Goal: Check status: Check status

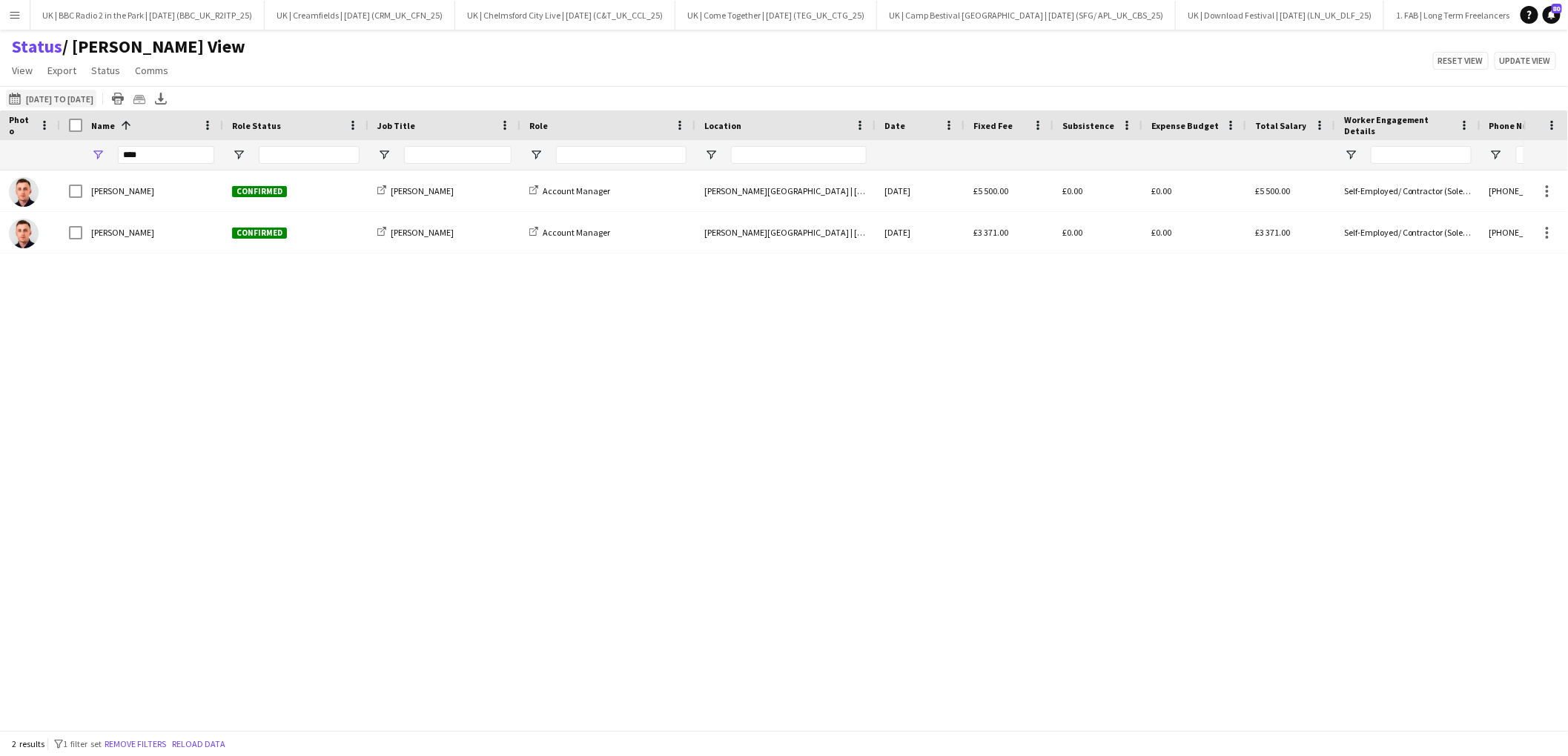
click at [54, 95] on button "[DATE] to [DATE] [DATE] to [DATE]" at bounding box center [51, 98] width 91 height 18
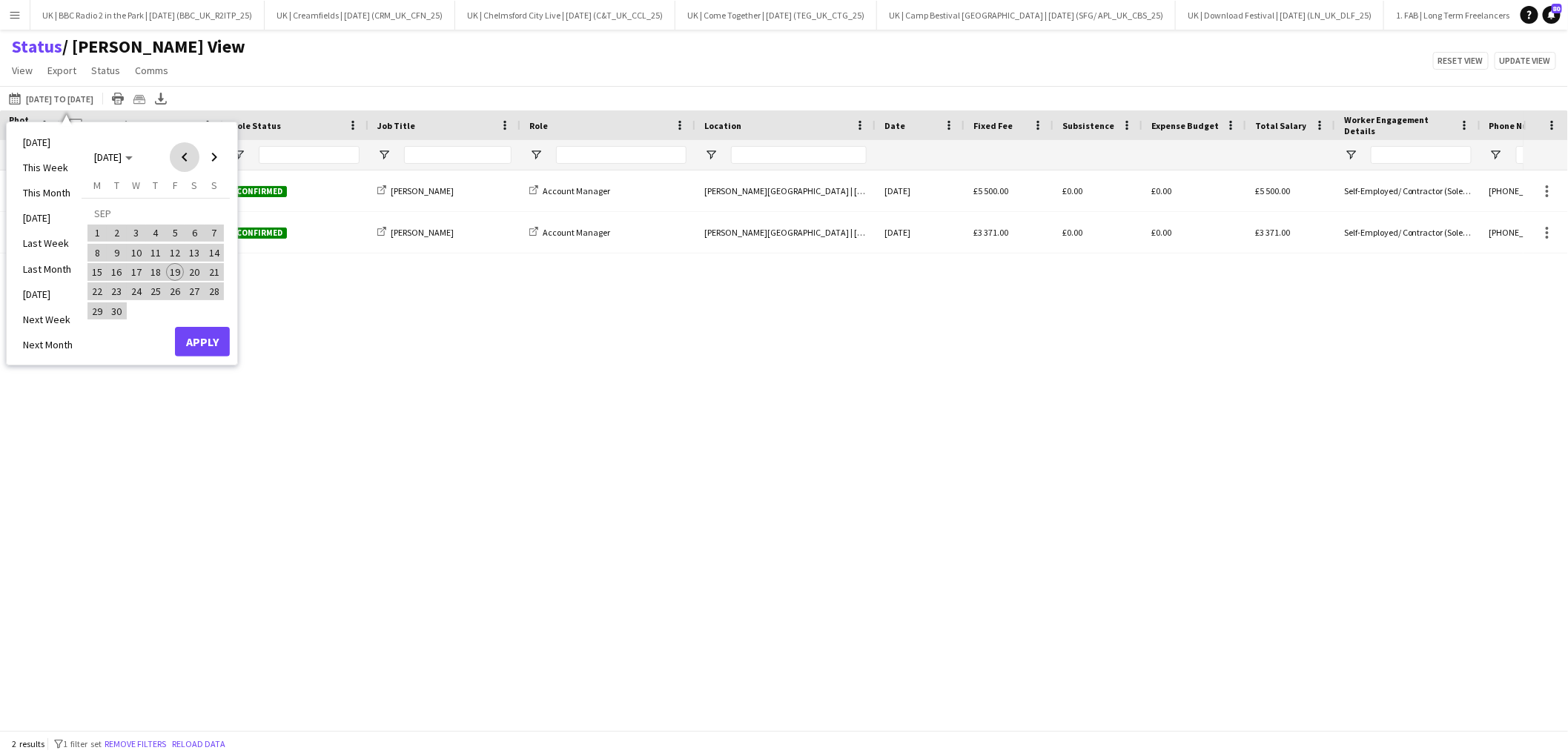
click at [183, 157] on span "Previous month" at bounding box center [184, 158] width 30 height 30
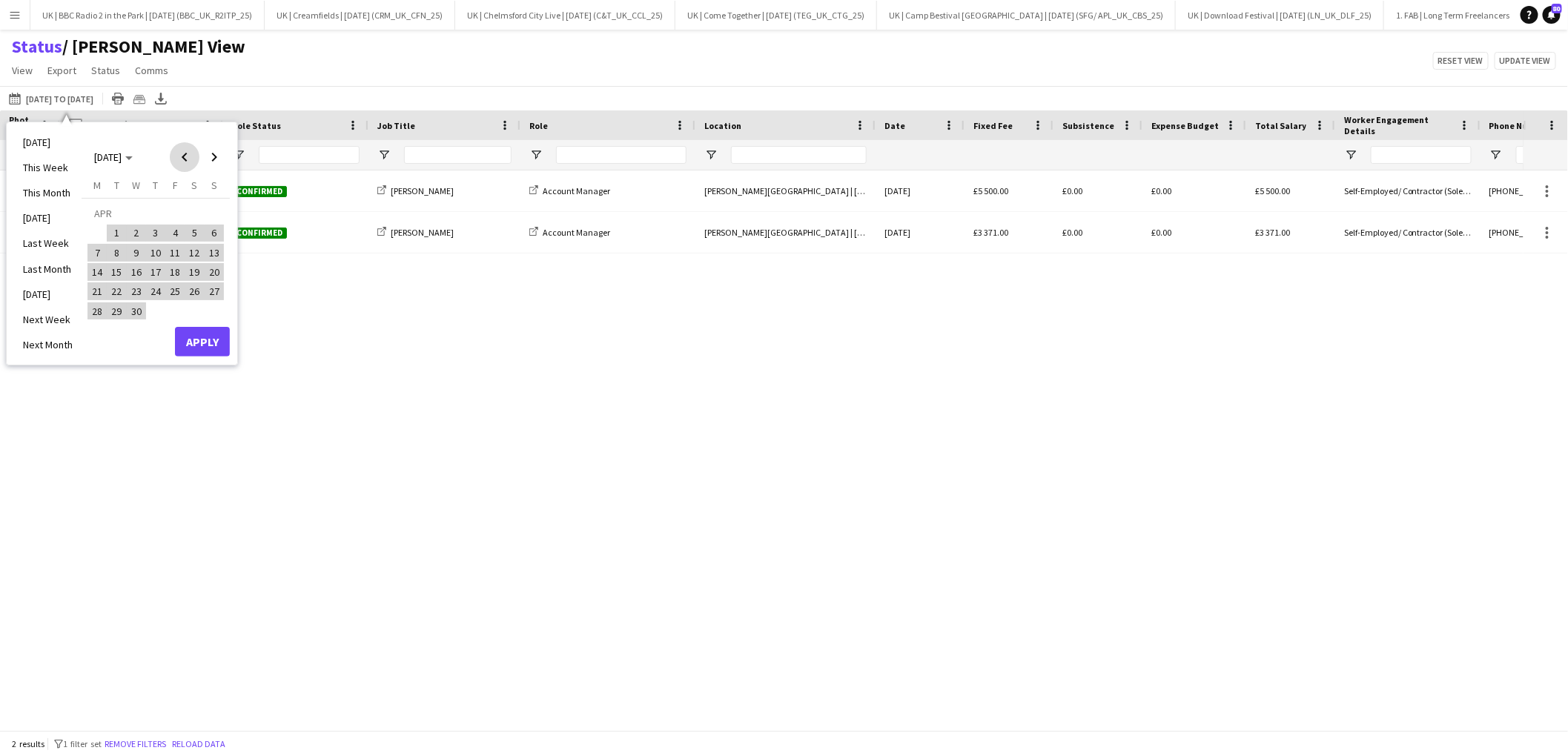
click at [183, 157] on span "Previous month" at bounding box center [184, 158] width 30 height 30
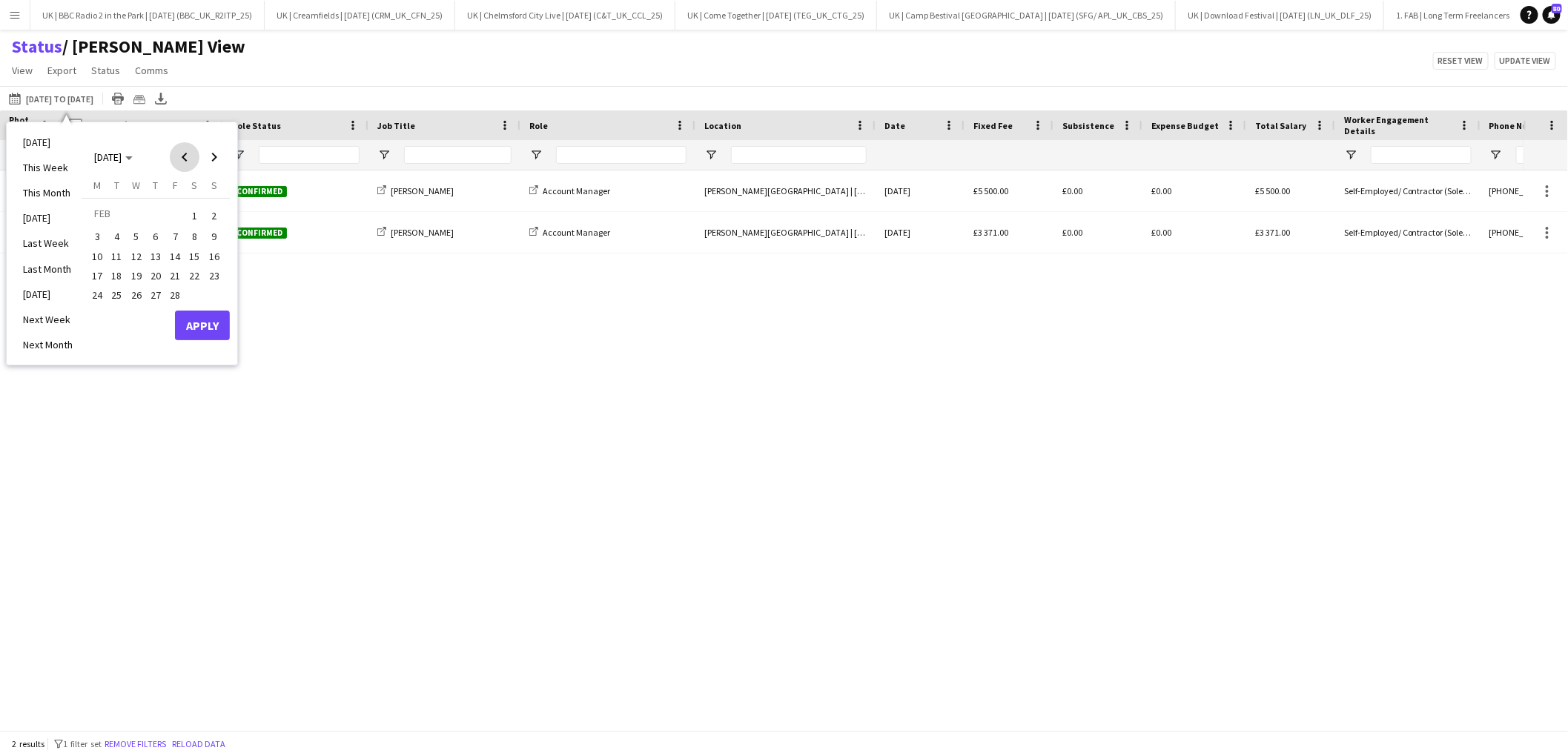
click at [183, 157] on span "Previous month" at bounding box center [184, 158] width 30 height 30
click at [180, 217] on span "1" at bounding box center [174, 216] width 18 height 20
click at [218, 153] on span "Next month" at bounding box center [214, 158] width 30 height 30
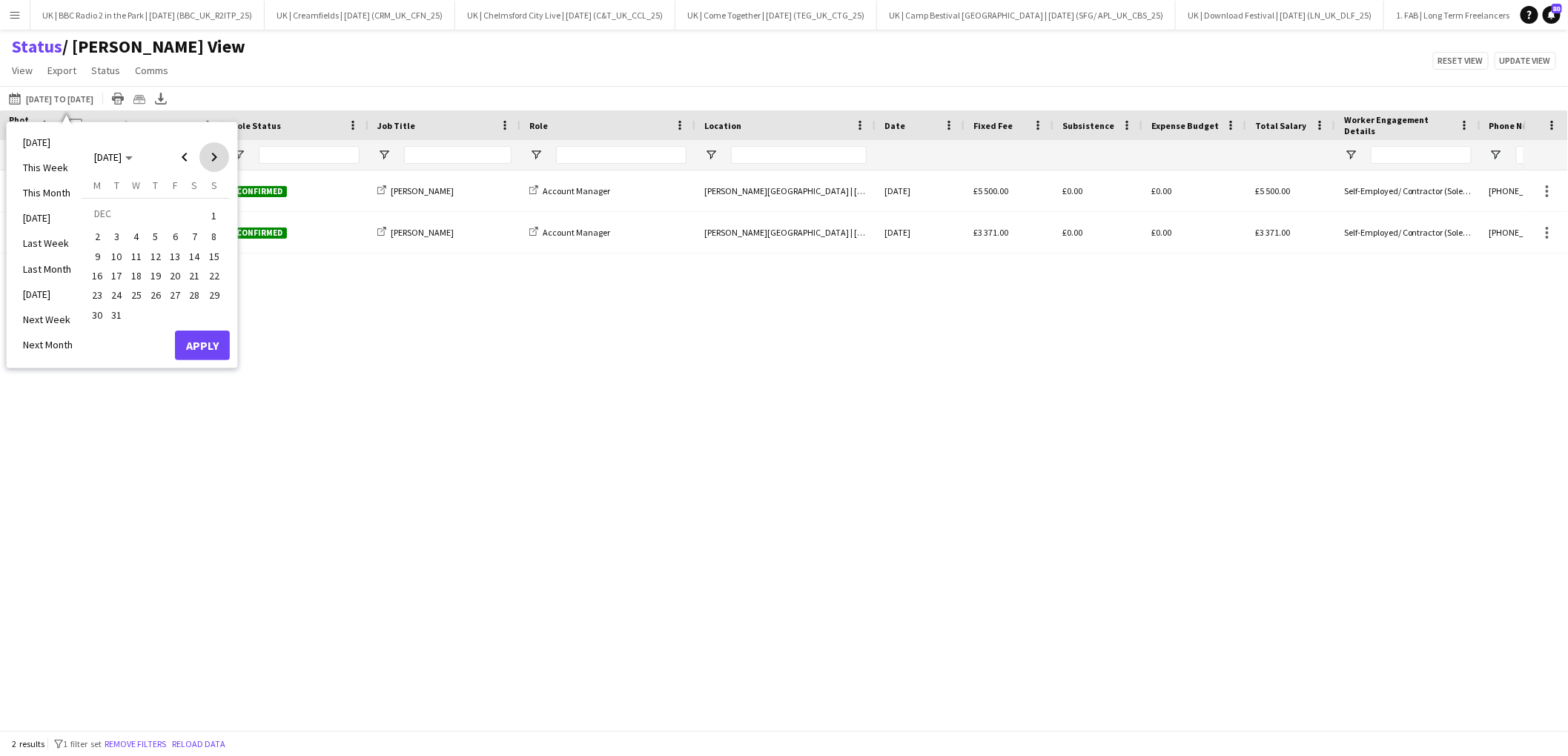
click at [218, 153] on span "Next month" at bounding box center [214, 158] width 30 height 30
click at [41, 145] on li "[DATE]" at bounding box center [47, 142] width 68 height 25
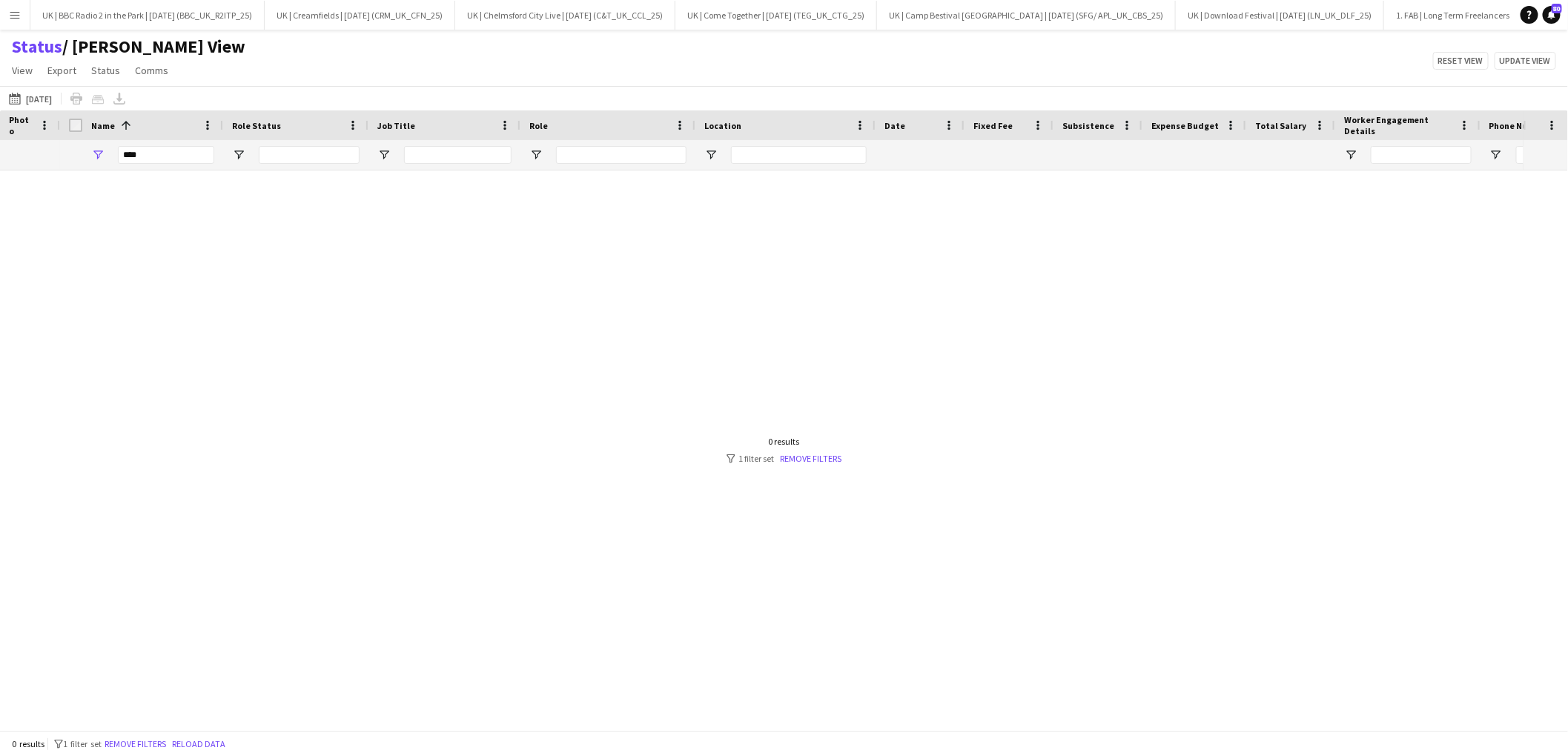
click at [39, 89] on div "[DATE] to [DATE] [DATE] [DATE] This Week This Month [DATE] Last Week Last Month…" at bounding box center [784, 98] width 1568 height 24
click at [44, 98] on button "[DATE] to [DATE] [DATE]" at bounding box center [30, 98] width 49 height 18
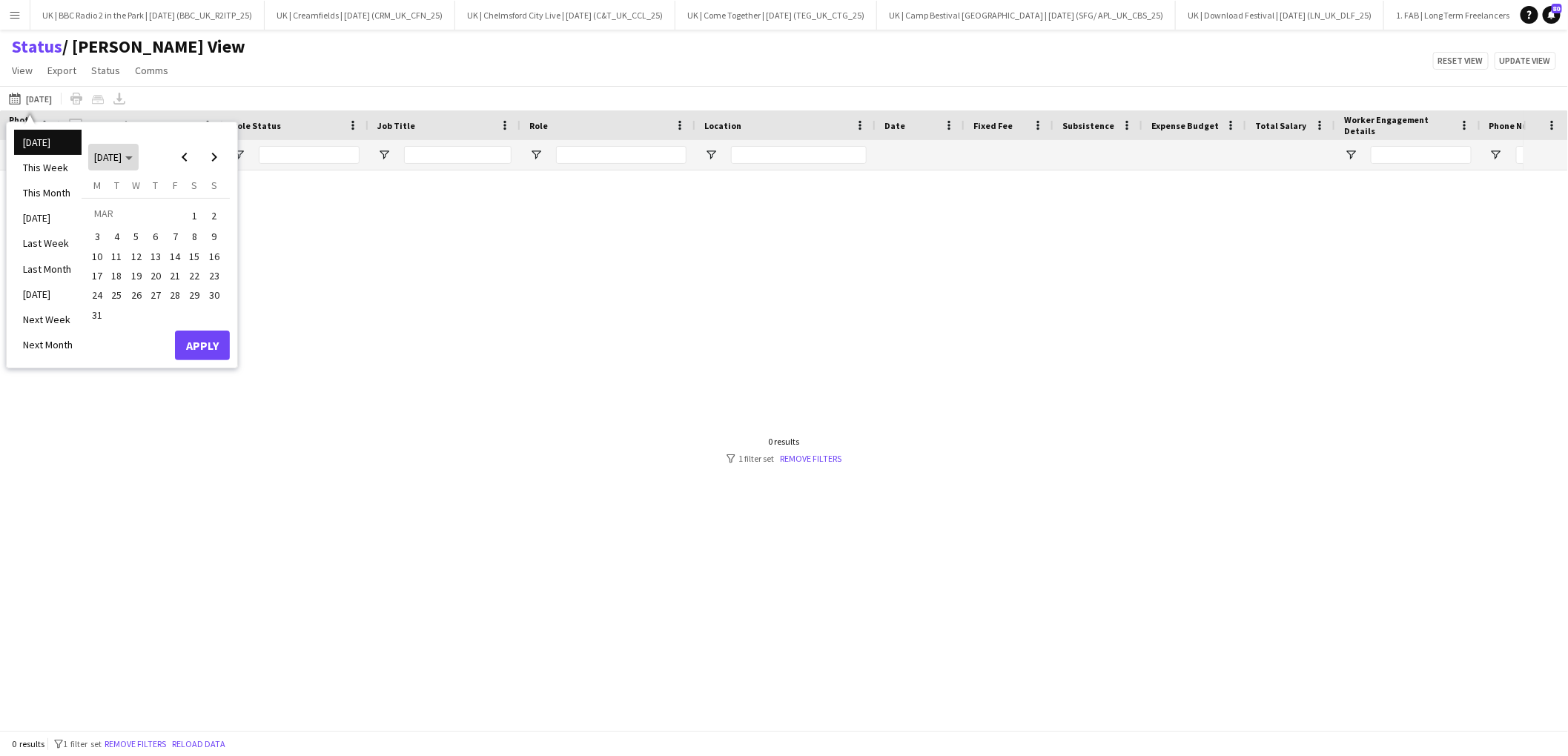
click at [132, 154] on span "[DATE]" at bounding box center [114, 157] width 39 height 13
click at [135, 235] on span "2025" at bounding box center [138, 233] width 31 height 18
click at [107, 208] on span "JAN" at bounding box center [104, 214] width 31 height 18
click at [187, 158] on span "Previous month" at bounding box center [184, 158] width 30 height 30
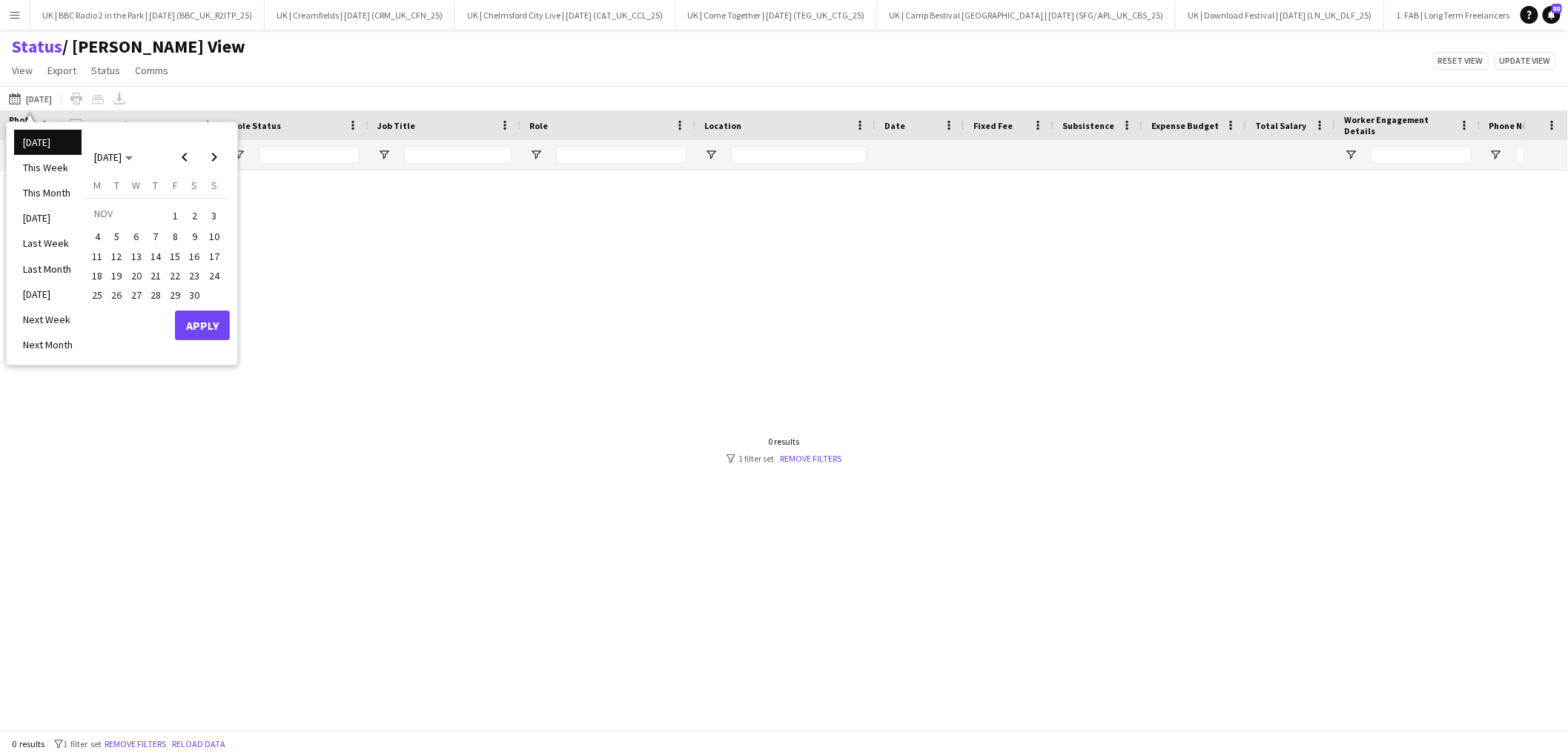
drag, startPoint x: 176, startPoint y: 210, endPoint x: 207, endPoint y: 286, distance: 82.1
click at [211, 299] on table "[DATE] M [DATE] T [DATE] W [DATE] T [DATE] F [DATE] S [DATE] S [DATE] 2 3 4 5 6…" at bounding box center [155, 242] width 136 height 126
click at [175, 210] on span "1" at bounding box center [174, 216] width 18 height 20
click at [217, 155] on span "Next month" at bounding box center [214, 158] width 30 height 30
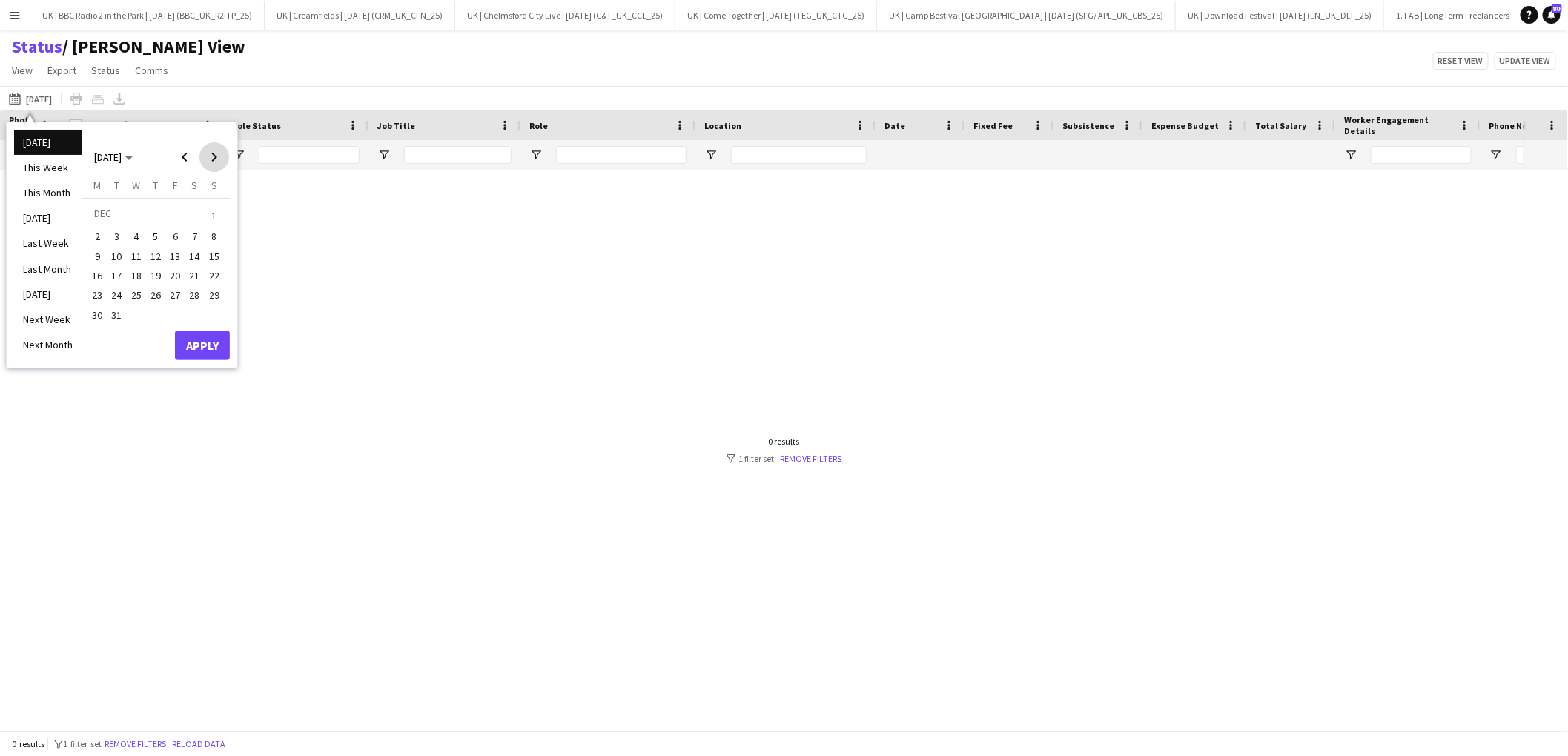
click at [217, 155] on span "Next month" at bounding box center [214, 158] width 30 height 30
drag, startPoint x: 217, startPoint y: 155, endPoint x: 214, endPoint y: 169, distance: 14.3
click at [217, 155] on span "Next month" at bounding box center [214, 158] width 30 height 30
click at [205, 280] on button "23" at bounding box center [214, 275] width 19 height 19
click at [217, 158] on span "Next month" at bounding box center [214, 158] width 30 height 30
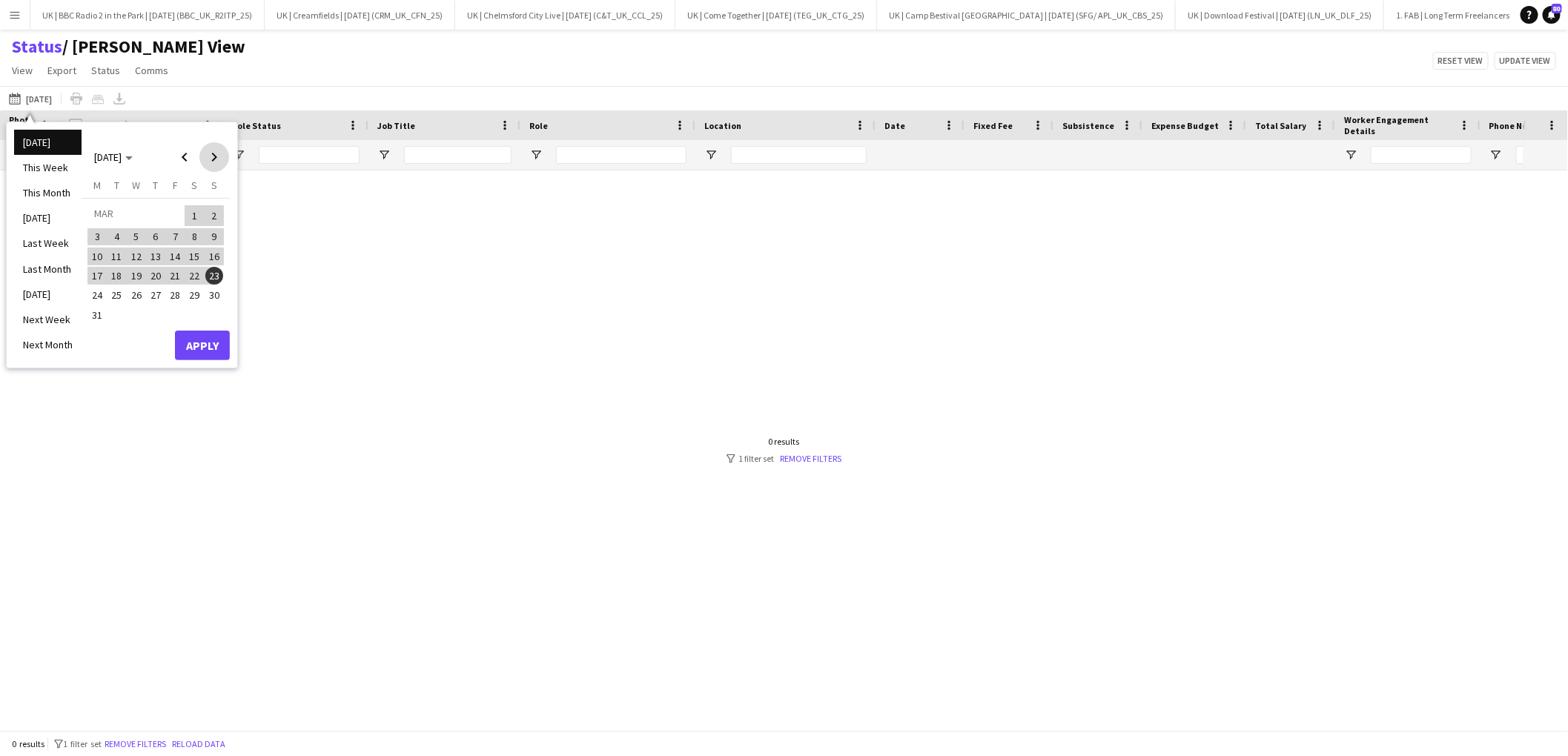
click at [217, 158] on span "Next month" at bounding box center [214, 158] width 30 height 30
click at [218, 271] on span "20" at bounding box center [214, 271] width 18 height 18
click at [182, 154] on span "Previous month" at bounding box center [184, 158] width 30 height 30
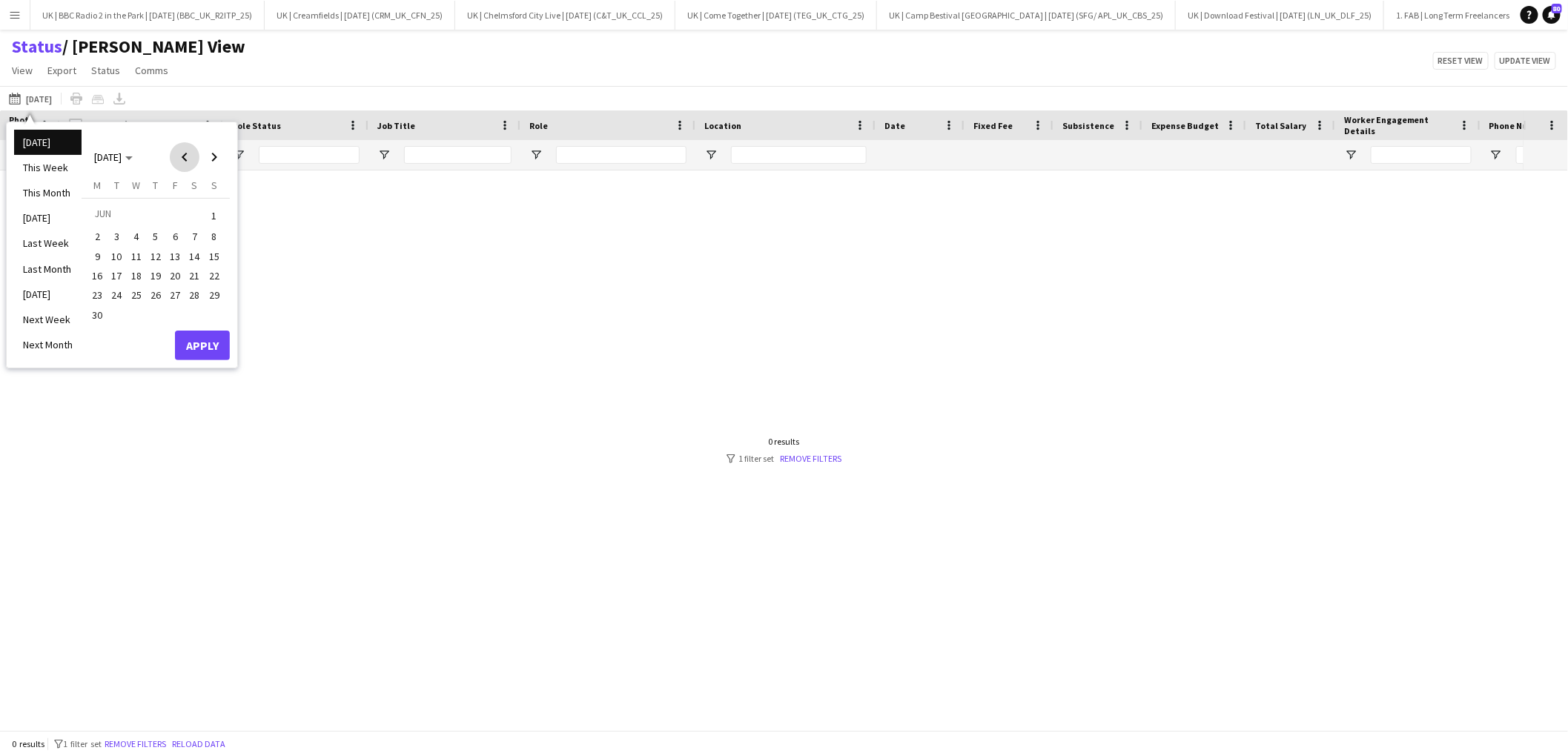
click at [182, 154] on span "Previous month" at bounding box center [184, 158] width 30 height 30
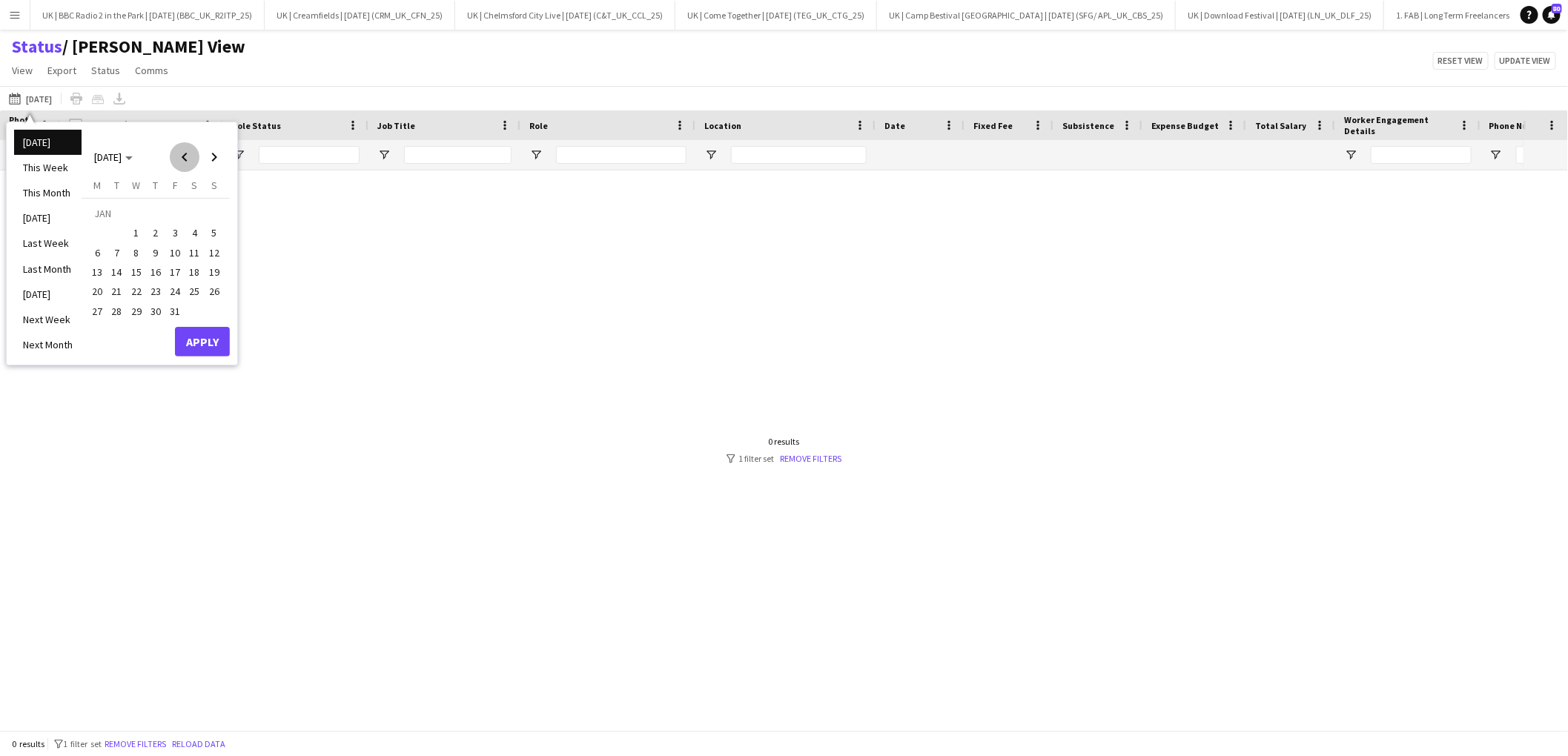
click at [182, 154] on span "Previous month" at bounding box center [184, 158] width 30 height 30
click at [181, 161] on span "Previous month" at bounding box center [184, 158] width 30 height 30
click at [175, 216] on span "1" at bounding box center [174, 216] width 18 height 20
click at [214, 152] on span "Next month" at bounding box center [214, 158] width 30 height 30
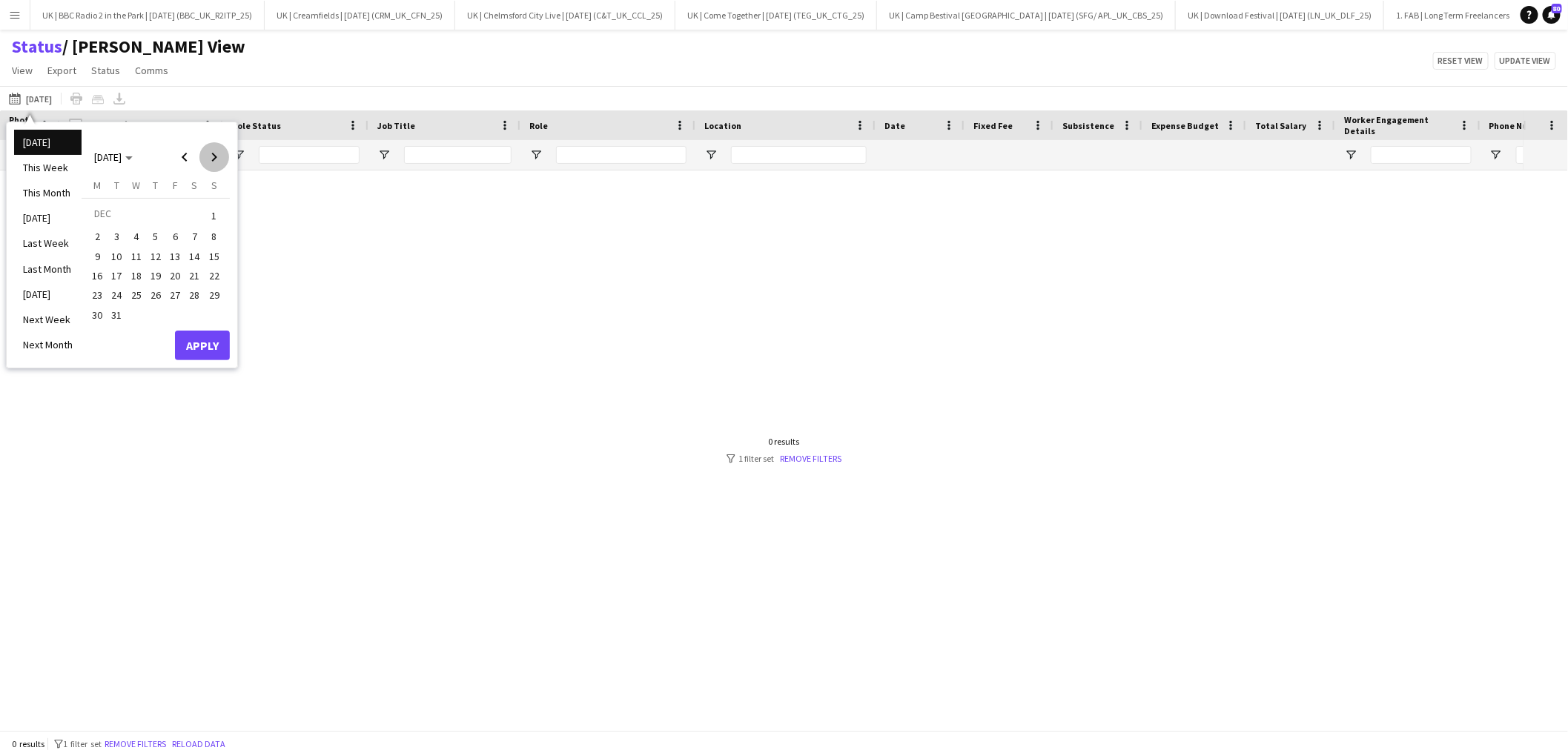
click at [214, 152] on span "Next month" at bounding box center [214, 158] width 30 height 30
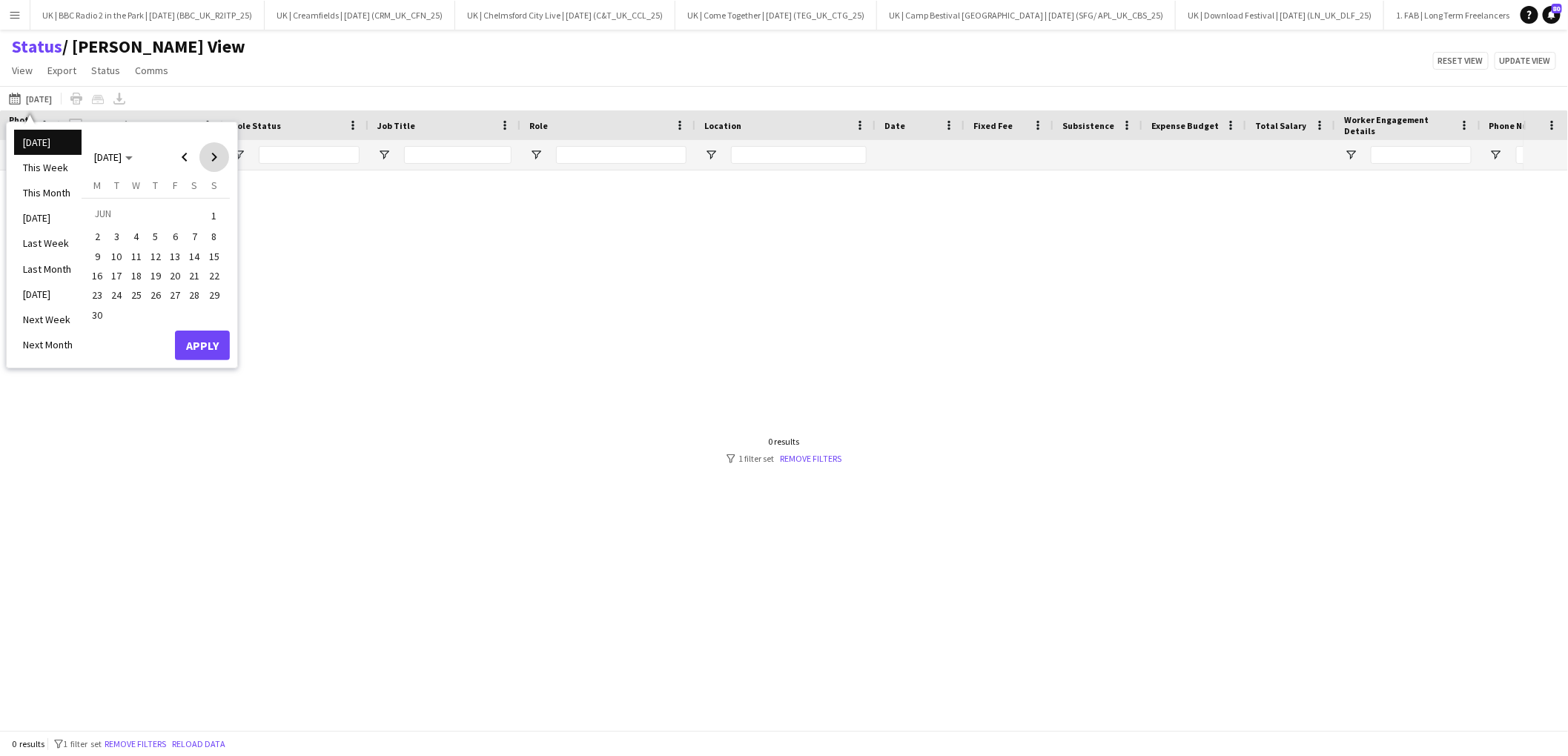
click at [214, 152] on span "Next month" at bounding box center [214, 158] width 30 height 30
click at [216, 274] on span "20" at bounding box center [214, 271] width 18 height 18
click at [156, 283] on span "24" at bounding box center [155, 291] width 18 height 18
click at [184, 148] on span "Previous month" at bounding box center [184, 158] width 30 height 30
click at [184, 149] on span "Previous month" at bounding box center [184, 158] width 30 height 30
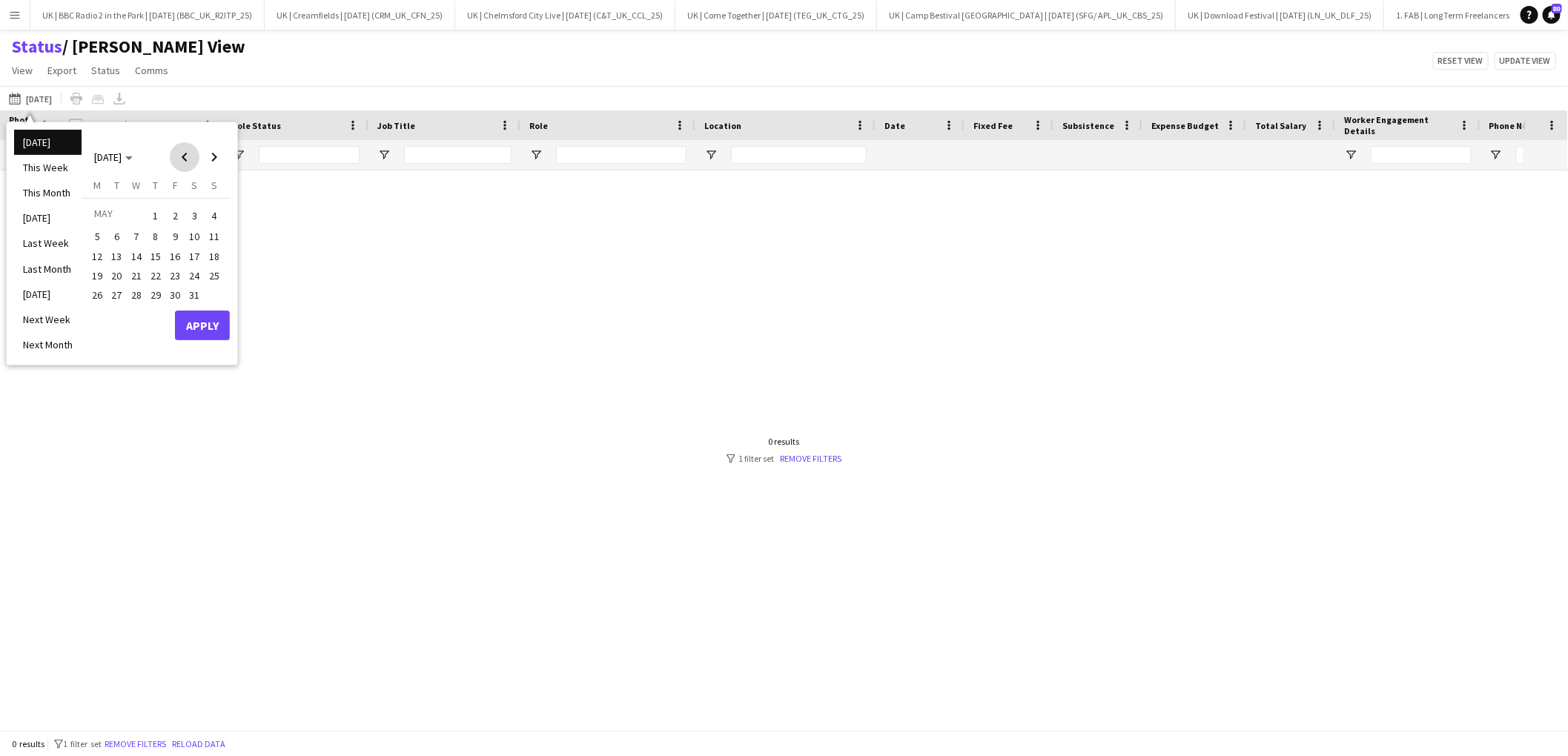
click at [184, 149] on span "Previous month" at bounding box center [184, 158] width 30 height 30
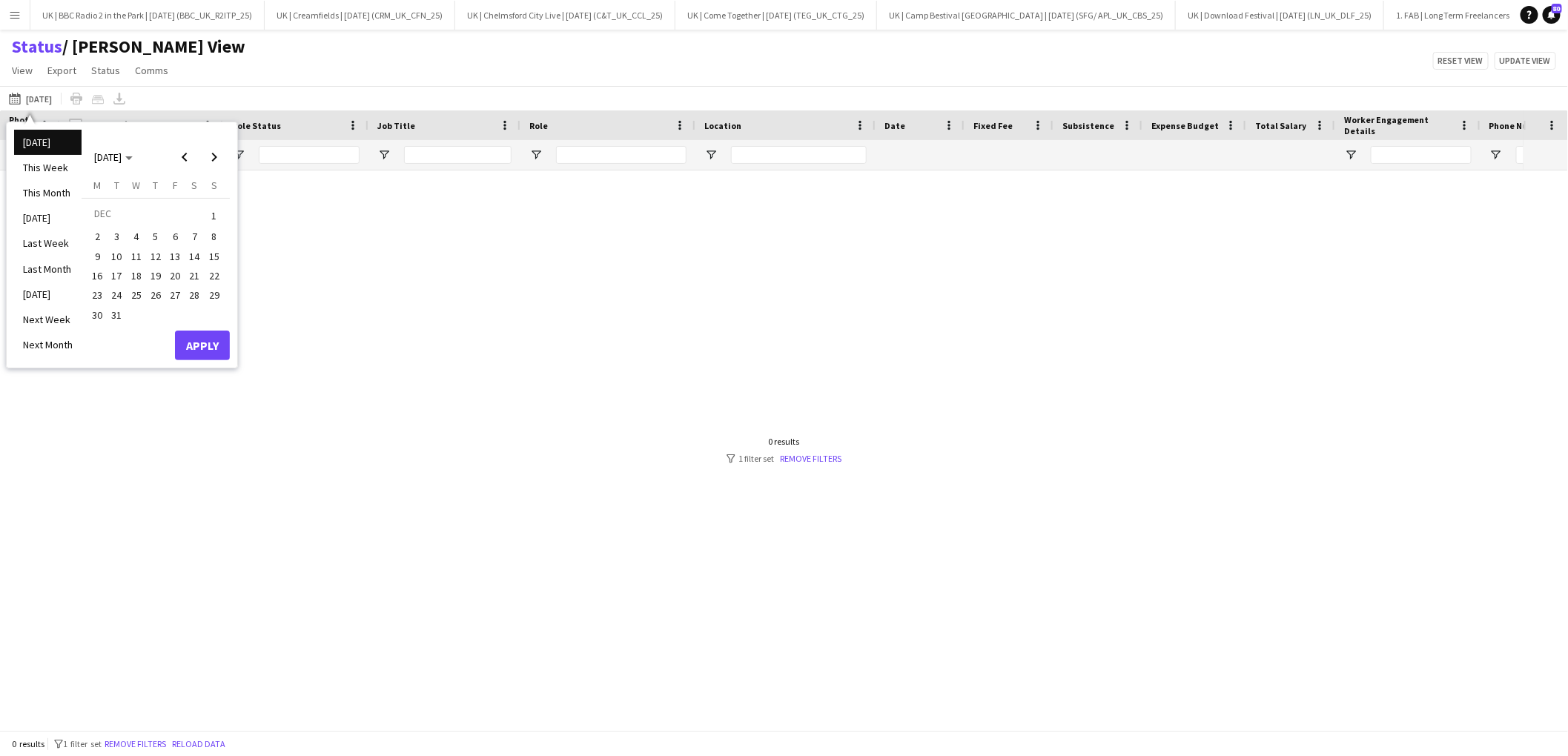
drag, startPoint x: 212, startPoint y: 218, endPoint x: 218, endPoint y: 257, distance: 39.5
click at [218, 257] on tbody "[DATE] 2 3 4 5 6 7 8 9 10 11 12 13 14 15 16 17 18 19 20 21 22 23 24 25 26 27 28…" at bounding box center [155, 264] width 136 height 120
click at [213, 214] on span "1" at bounding box center [214, 216] width 18 height 20
click at [210, 152] on span "Next month" at bounding box center [214, 158] width 30 height 30
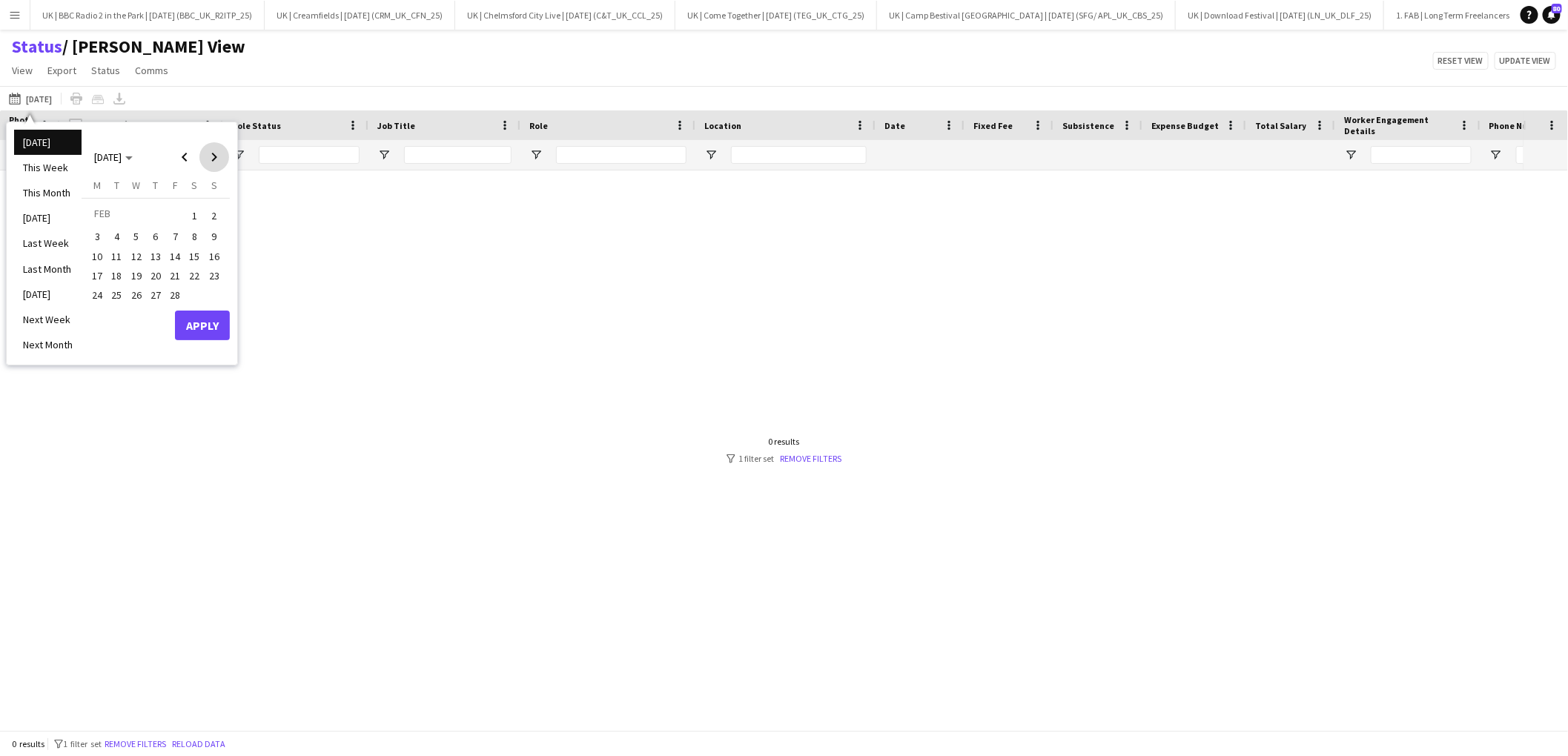
click at [210, 152] on span "Next month" at bounding box center [214, 158] width 30 height 30
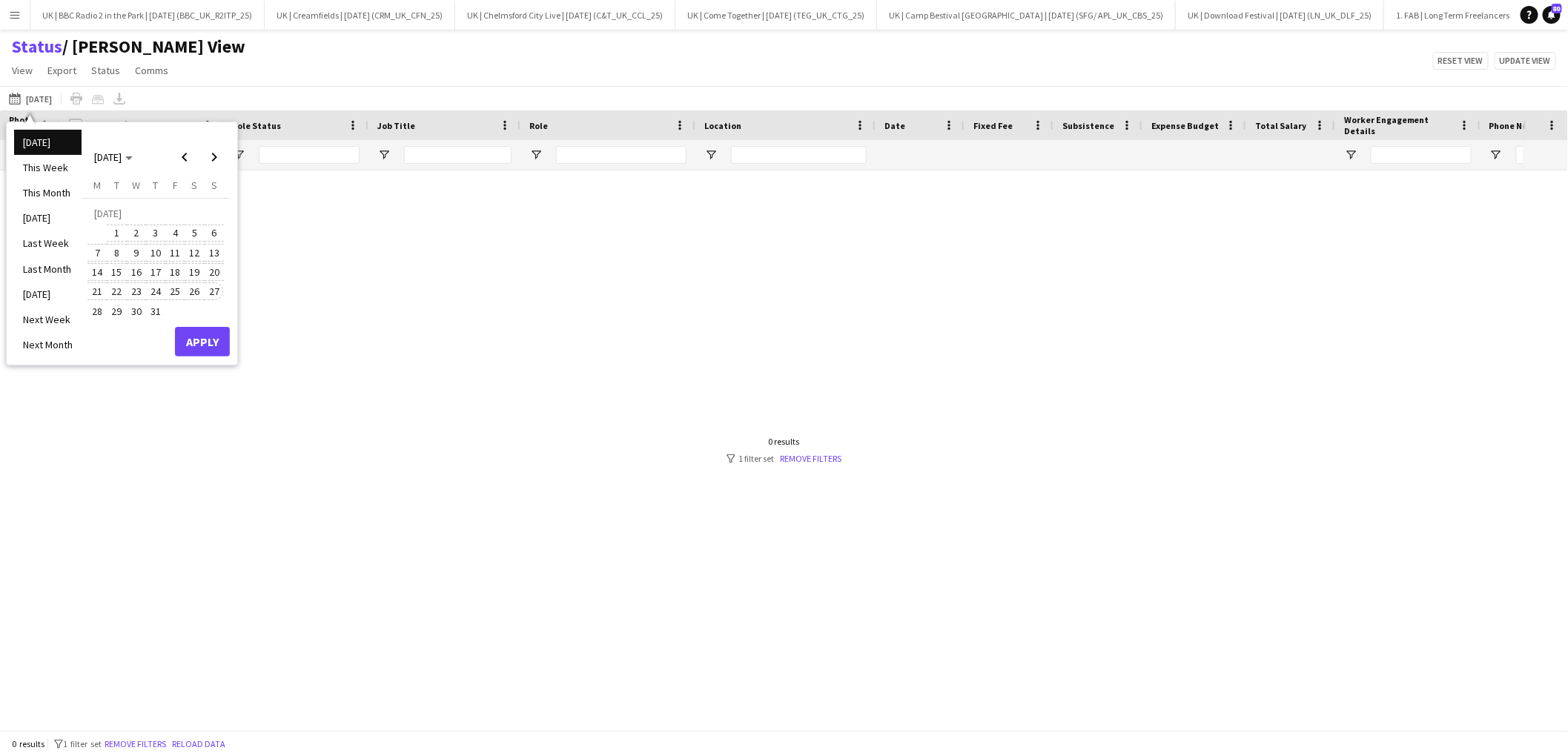
click at [212, 282] on button "27" at bounding box center [214, 291] width 19 height 19
click at [218, 335] on button "Apply" at bounding box center [202, 342] width 55 height 30
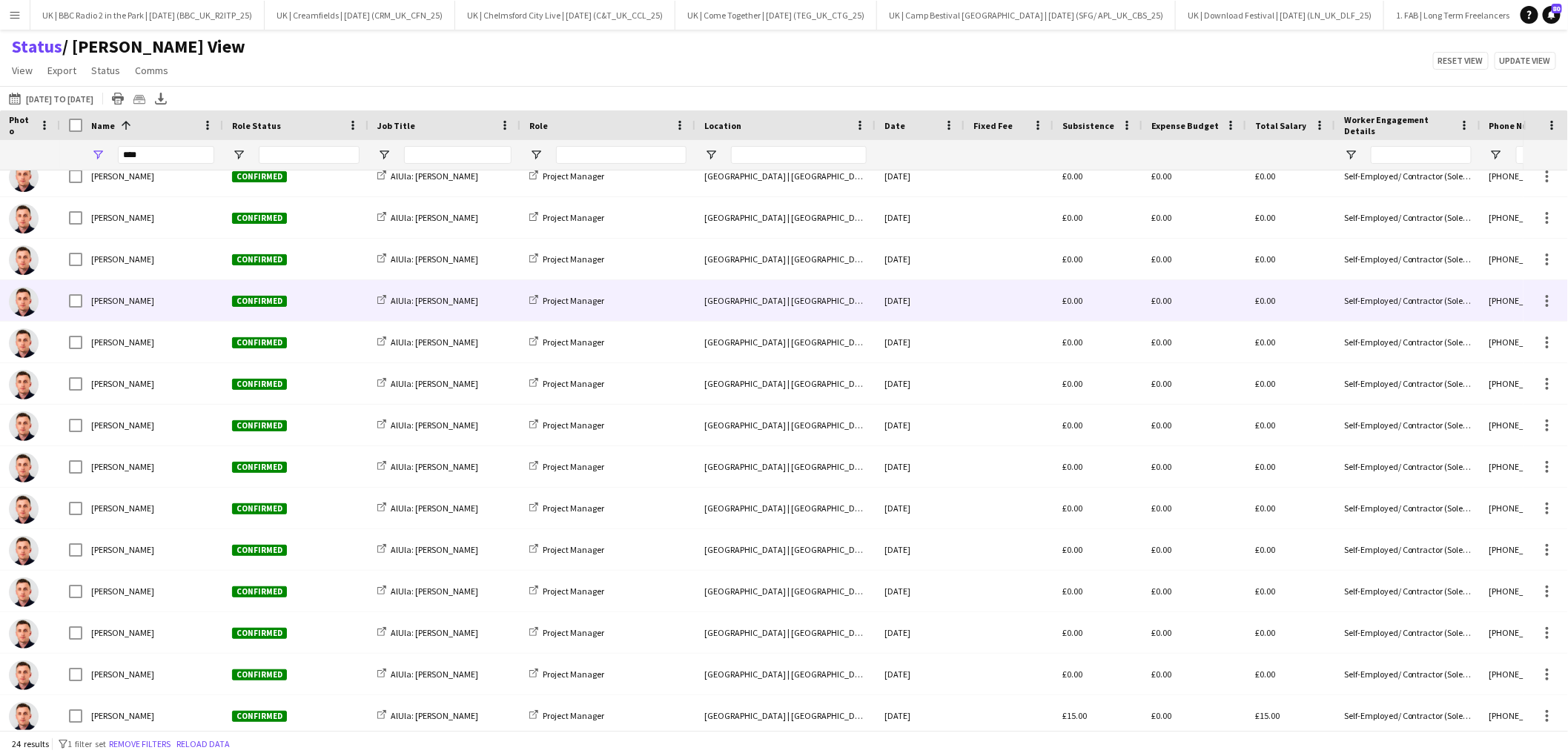
scroll to position [421, 0]
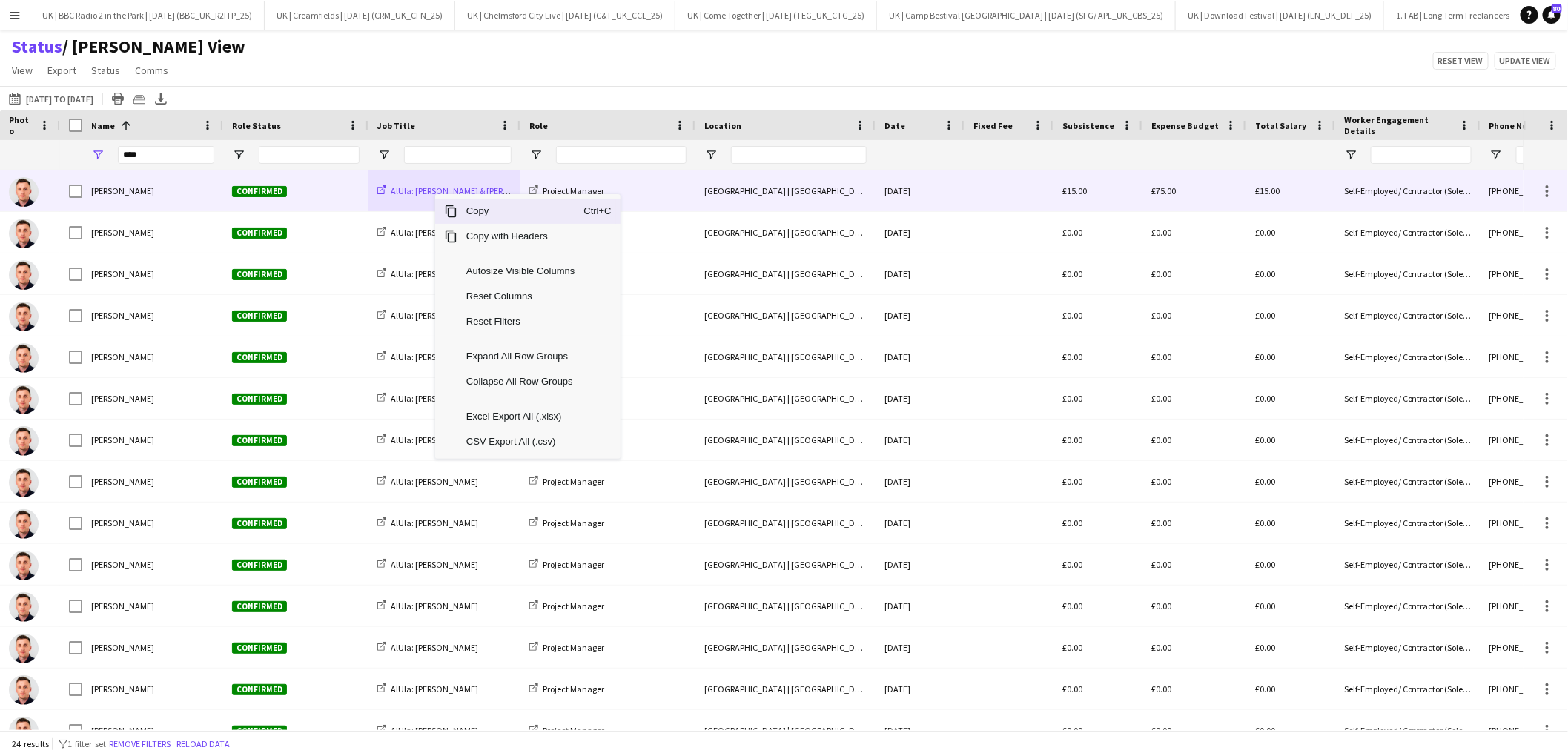
click at [418, 195] on span "AlUla: [PERSON_NAME] & [PERSON_NAME]" at bounding box center [470, 191] width 158 height 11
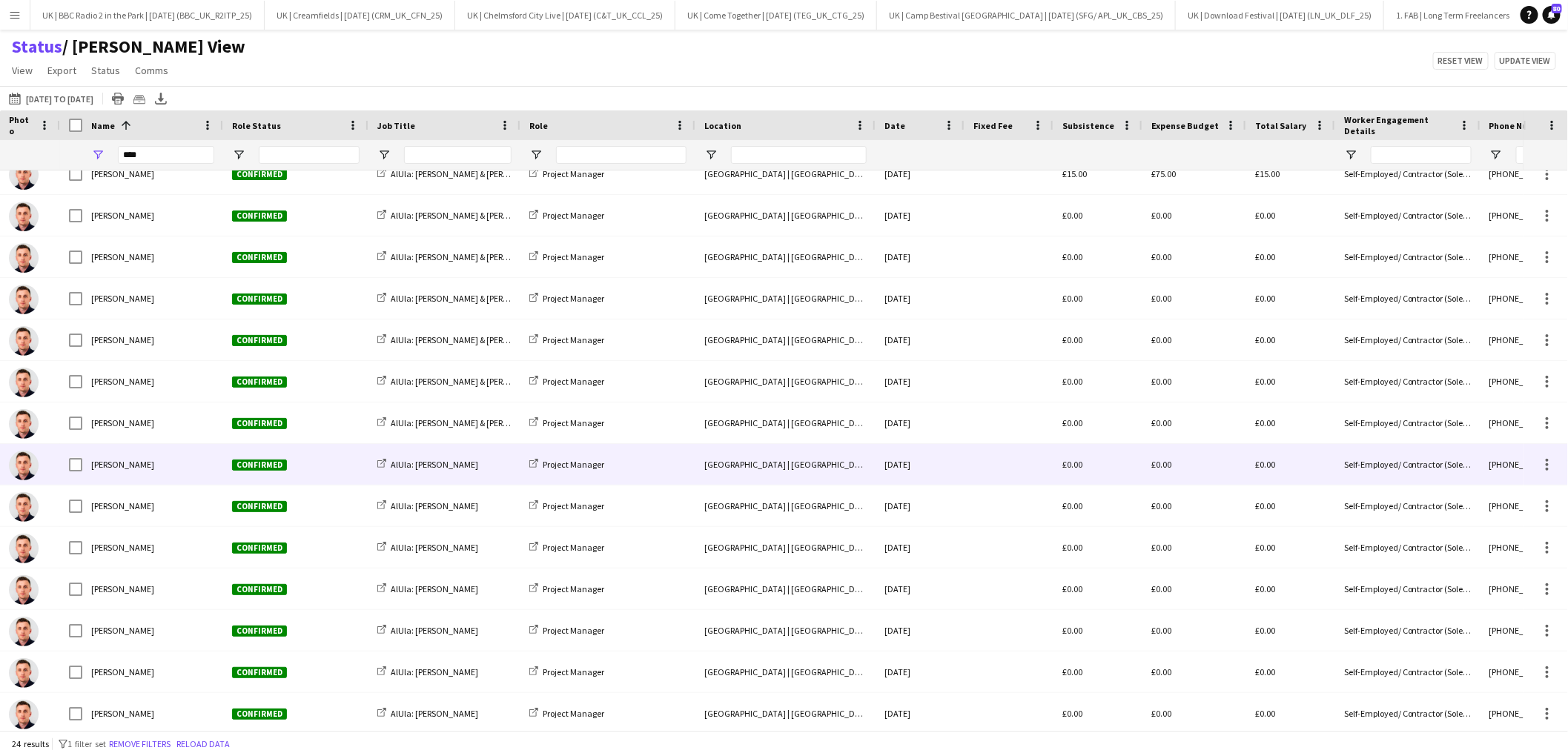
scroll to position [0, 0]
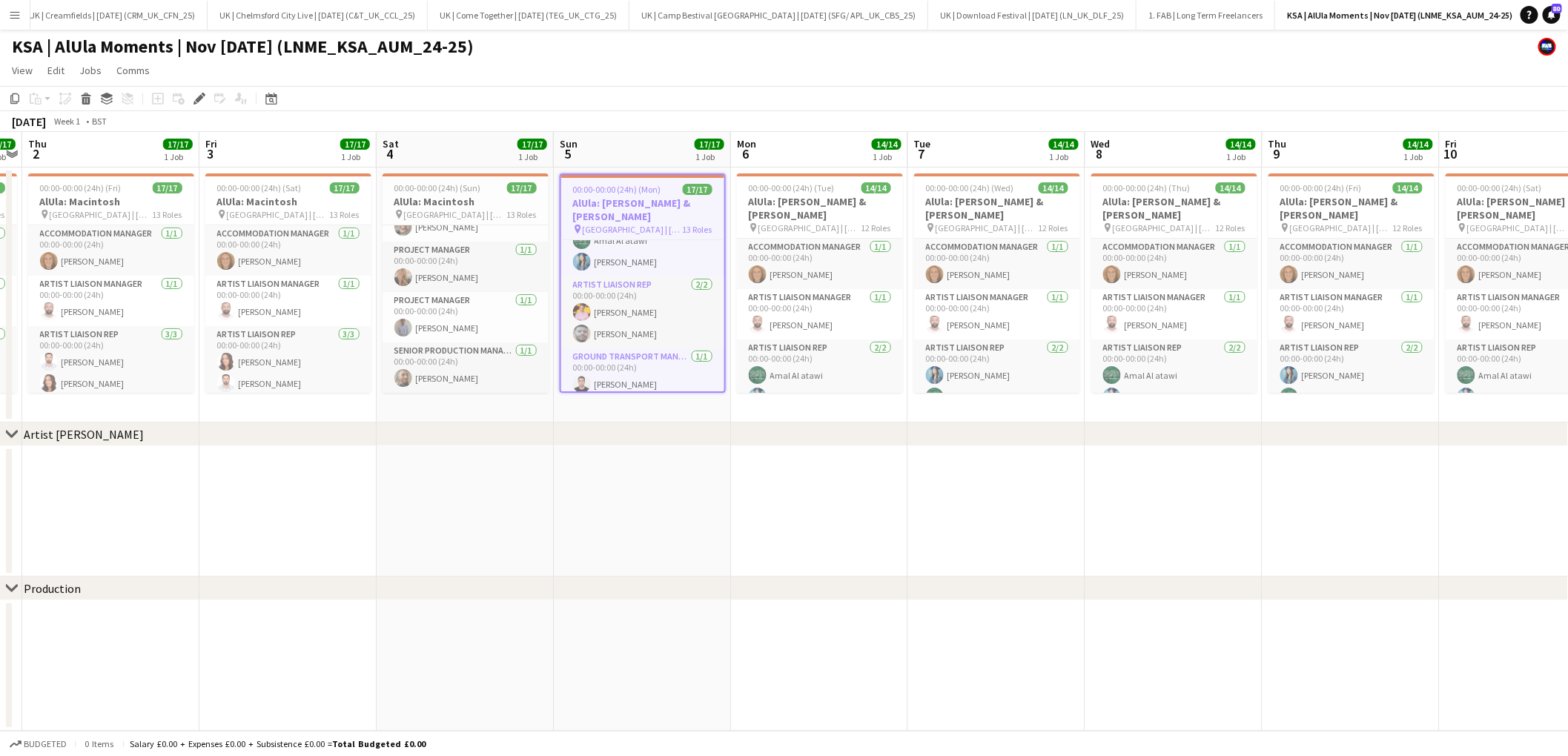
scroll to position [590, 0]
click at [639, 317] on app-card-role "Project Manager 1/1 00:00-00:00 (24h) Rory Kelly" at bounding box center [643, 316] width 163 height 50
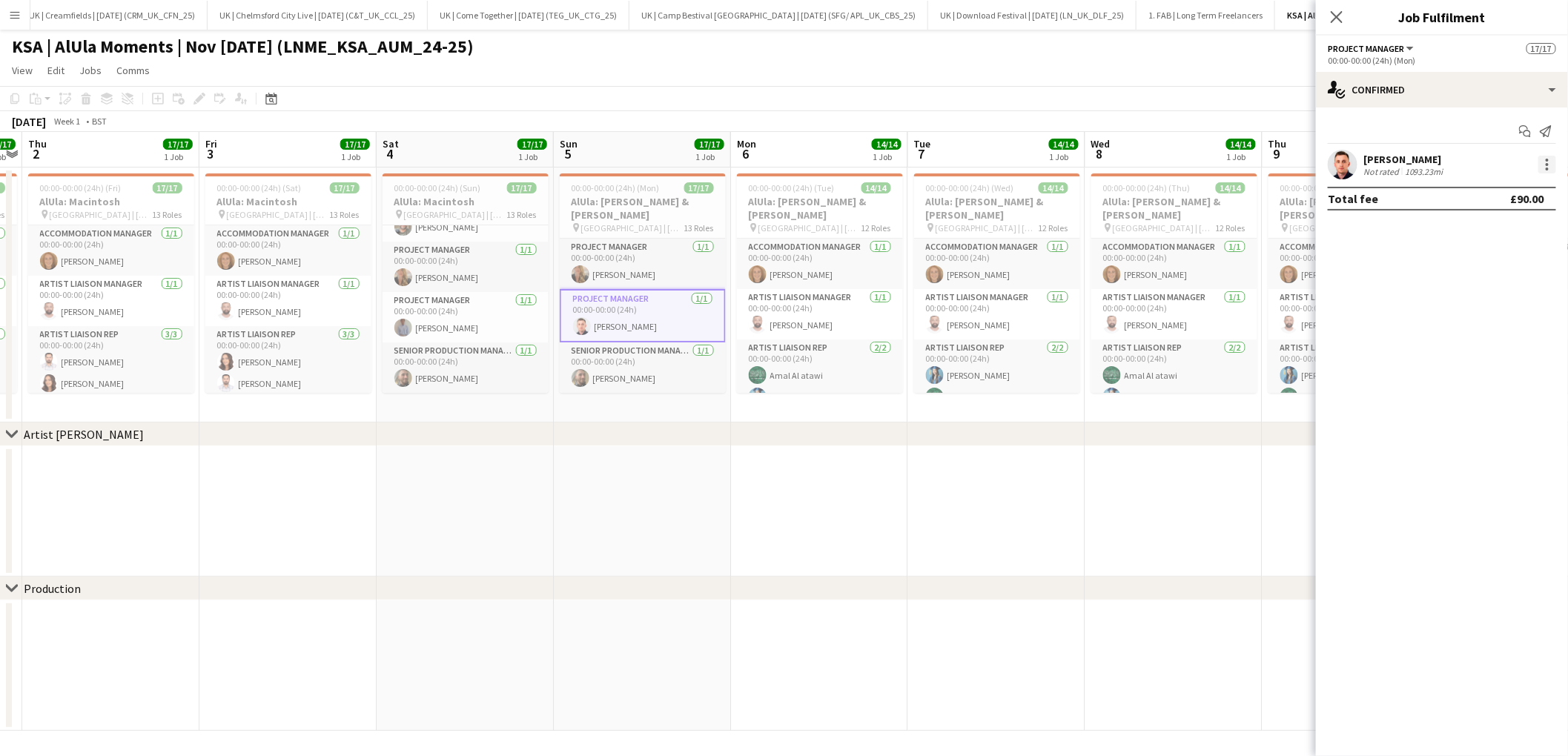
click at [1551, 163] on div at bounding box center [1547, 164] width 18 height 18
drag, startPoint x: 1361, startPoint y: 309, endPoint x: 1403, endPoint y: 91, distance: 222.0
click at [1361, 309] on div at bounding box center [784, 378] width 1568 height 756
click at [1565, 83] on div "single-neutral-actions-check-2 Confirmed" at bounding box center [1442, 90] width 252 height 35
click at [1479, 268] on div "pen-write Job Details" at bounding box center [1490, 273] width 146 height 30
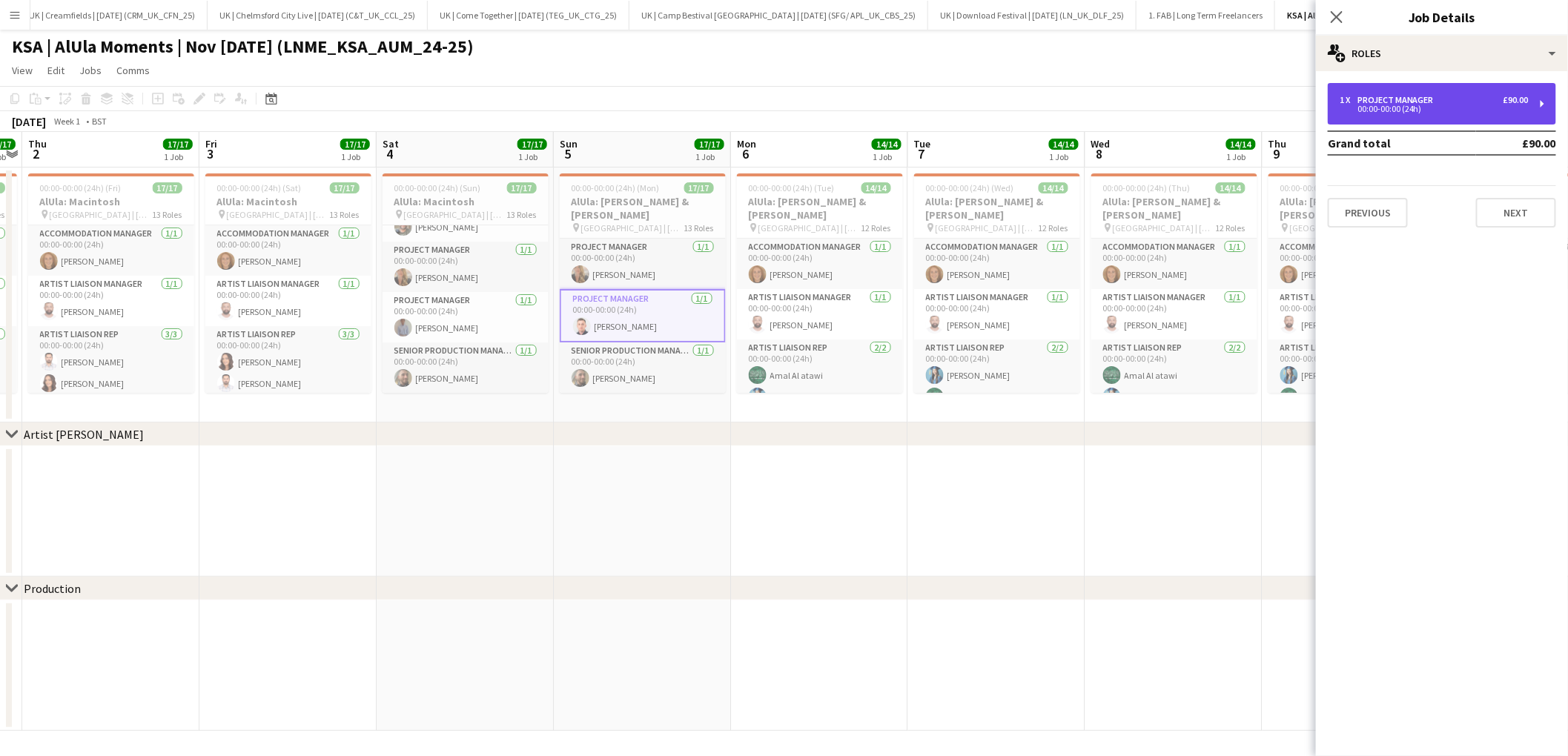
click at [1487, 97] on div "1 x Project Manager £90.00" at bounding box center [1434, 99] width 189 height 10
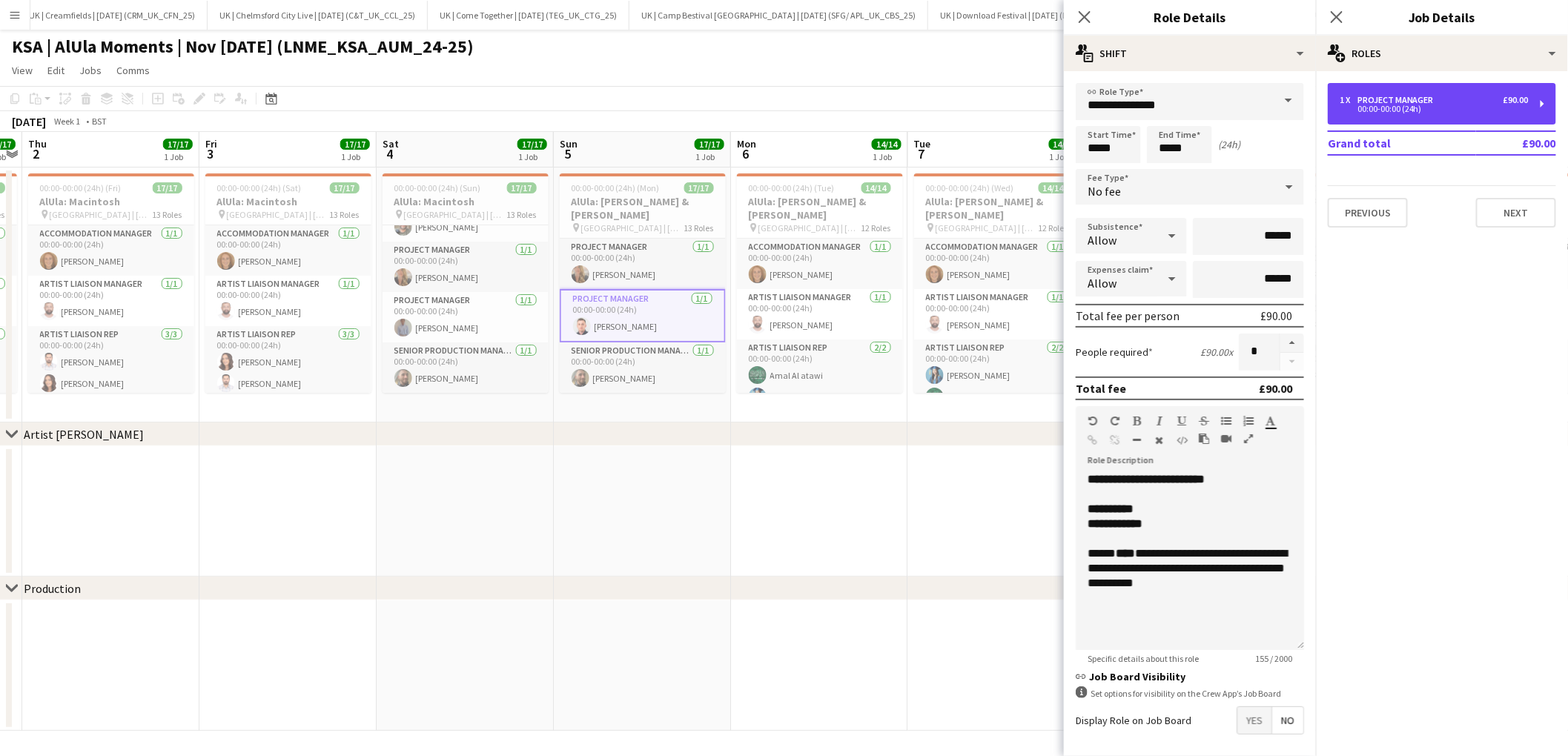
scroll to position [495, 0]
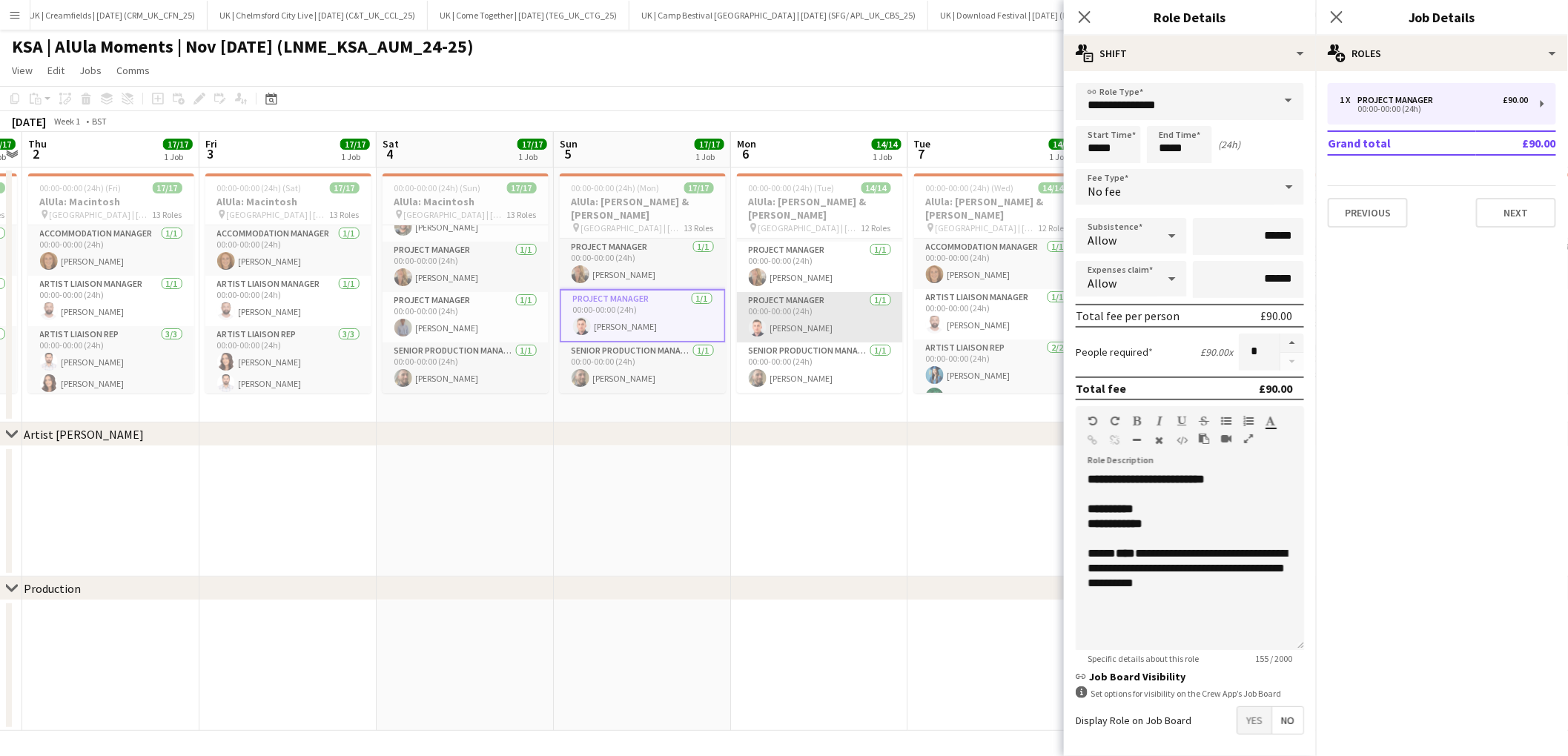
click at [803, 318] on app-card-role "Project Manager 1/1 00:00-00:00 (24h) Rory Kelly" at bounding box center [820, 317] width 166 height 50
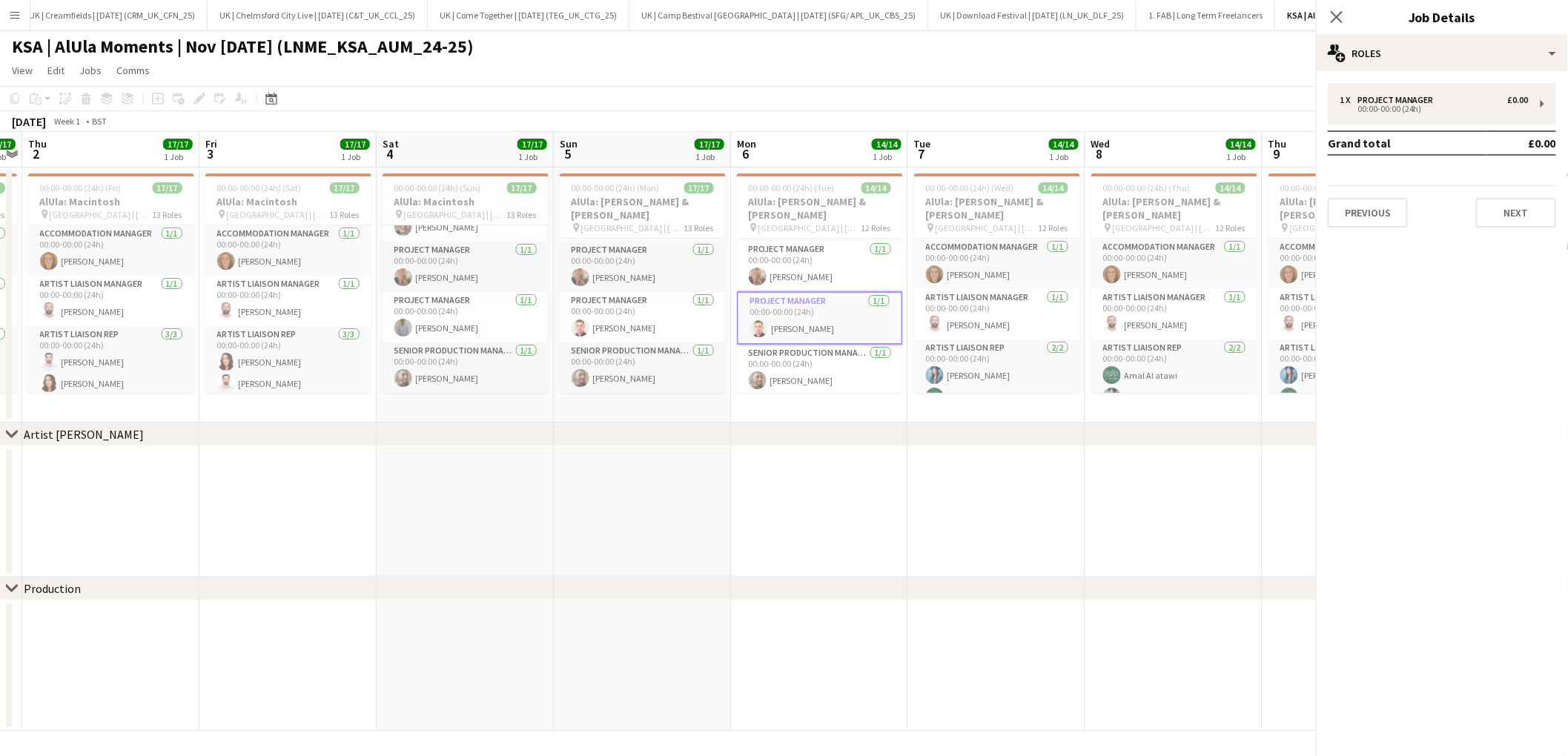
scroll to position [589, 0]
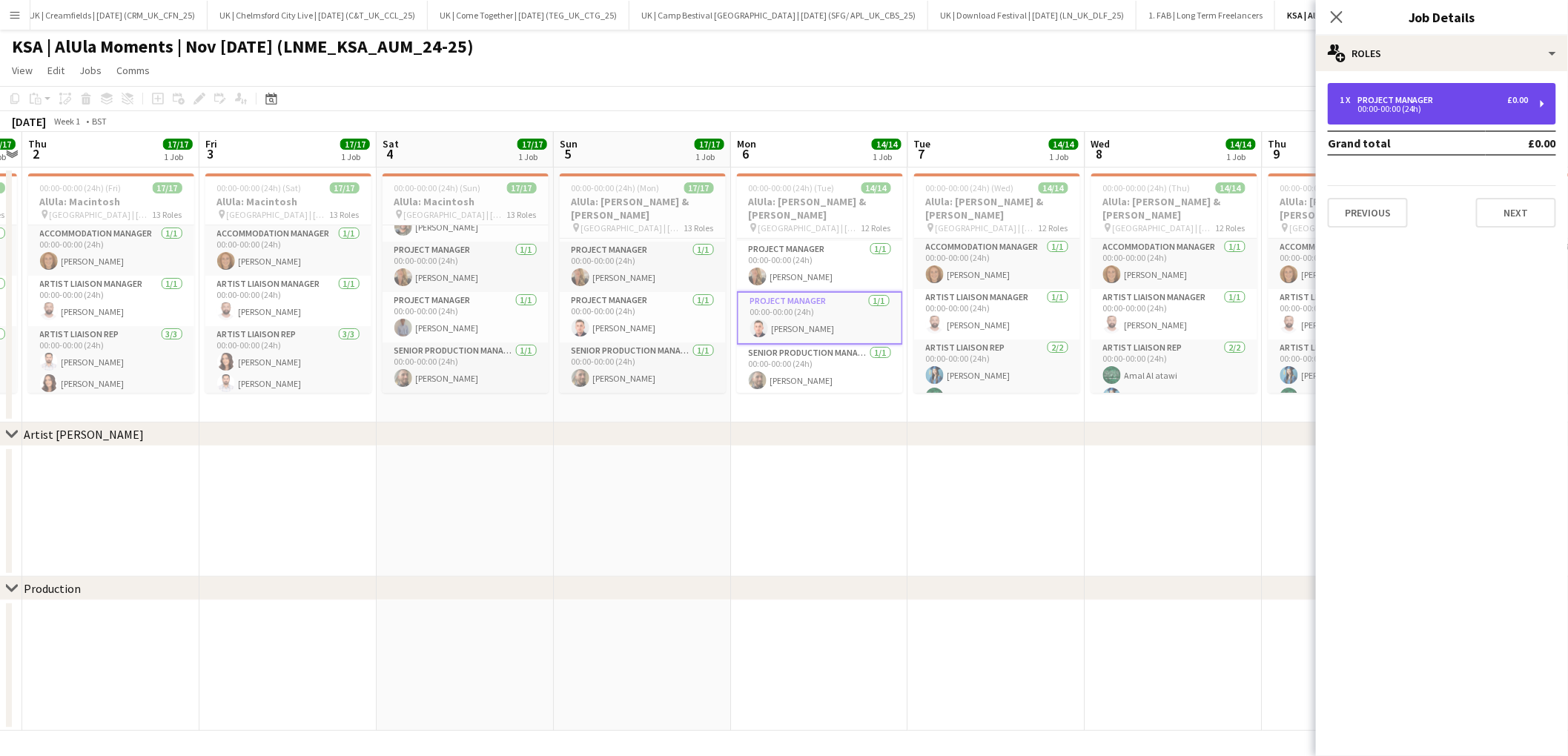
click at [1547, 102] on div "1 x Project Manager £0.00 00:00-00:00 (24h)" at bounding box center [1442, 104] width 229 height 42
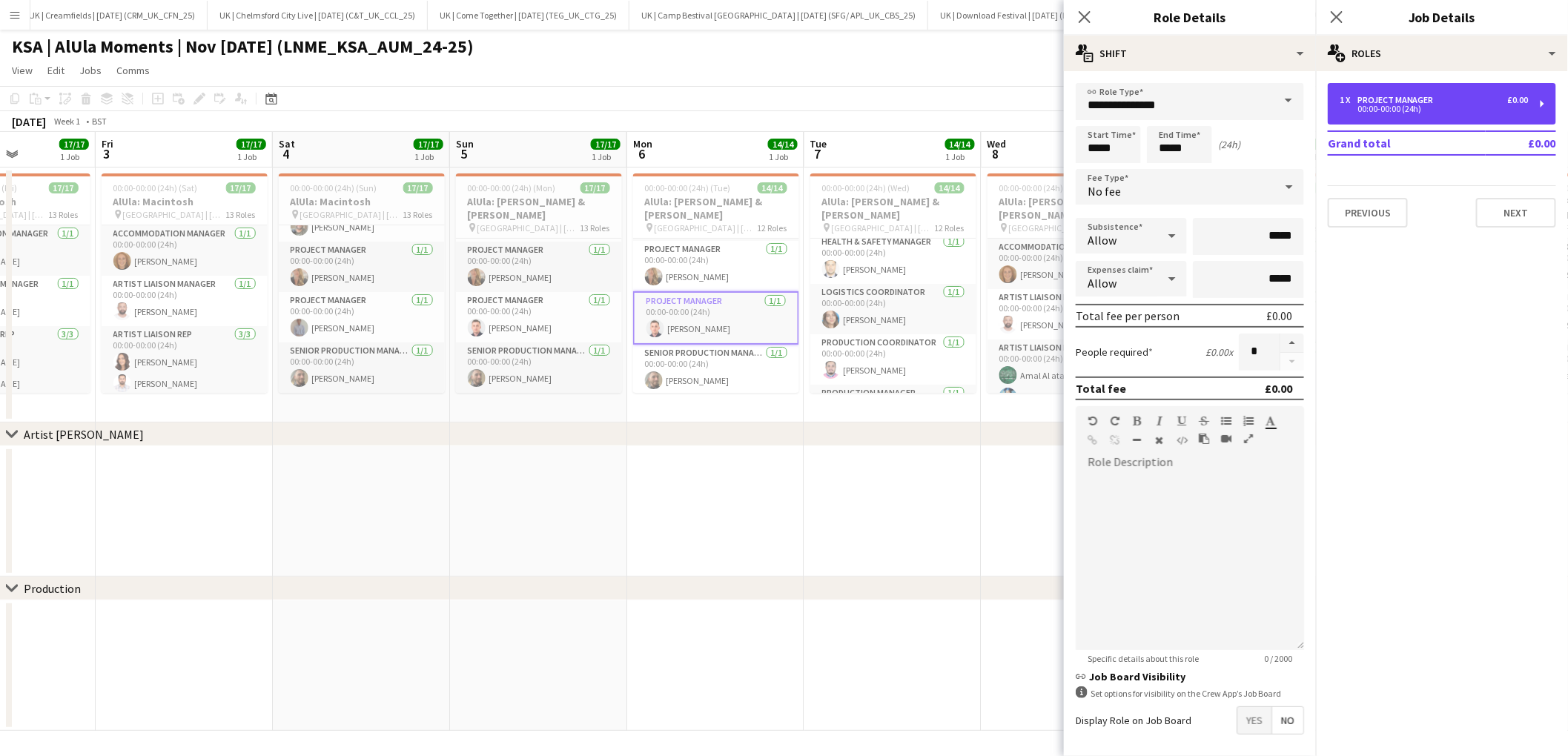
scroll to position [495, 0]
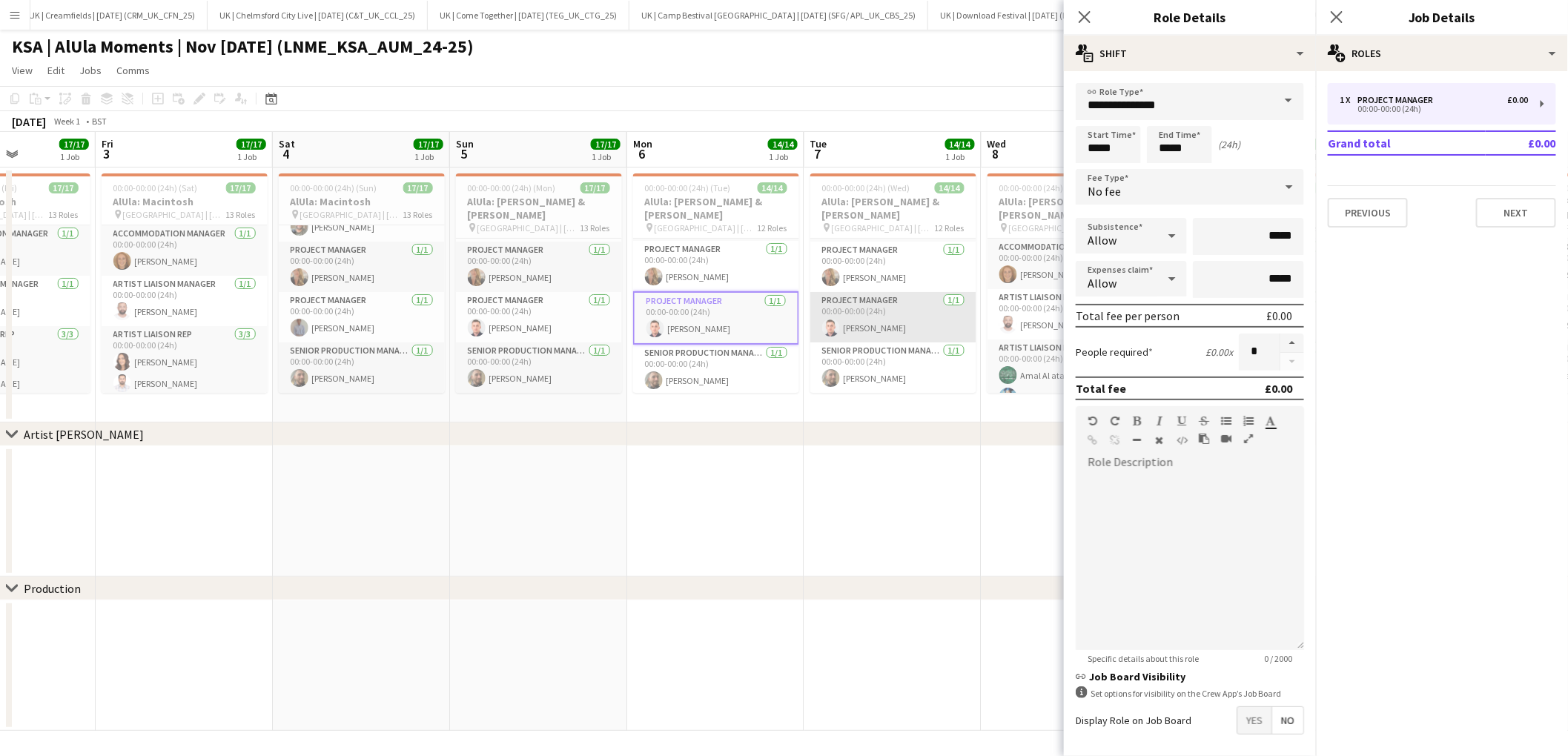
click at [890, 325] on app-card-role "Project Manager 1/1 00:00-00:00 (24h) Rory Kelly" at bounding box center [893, 317] width 166 height 50
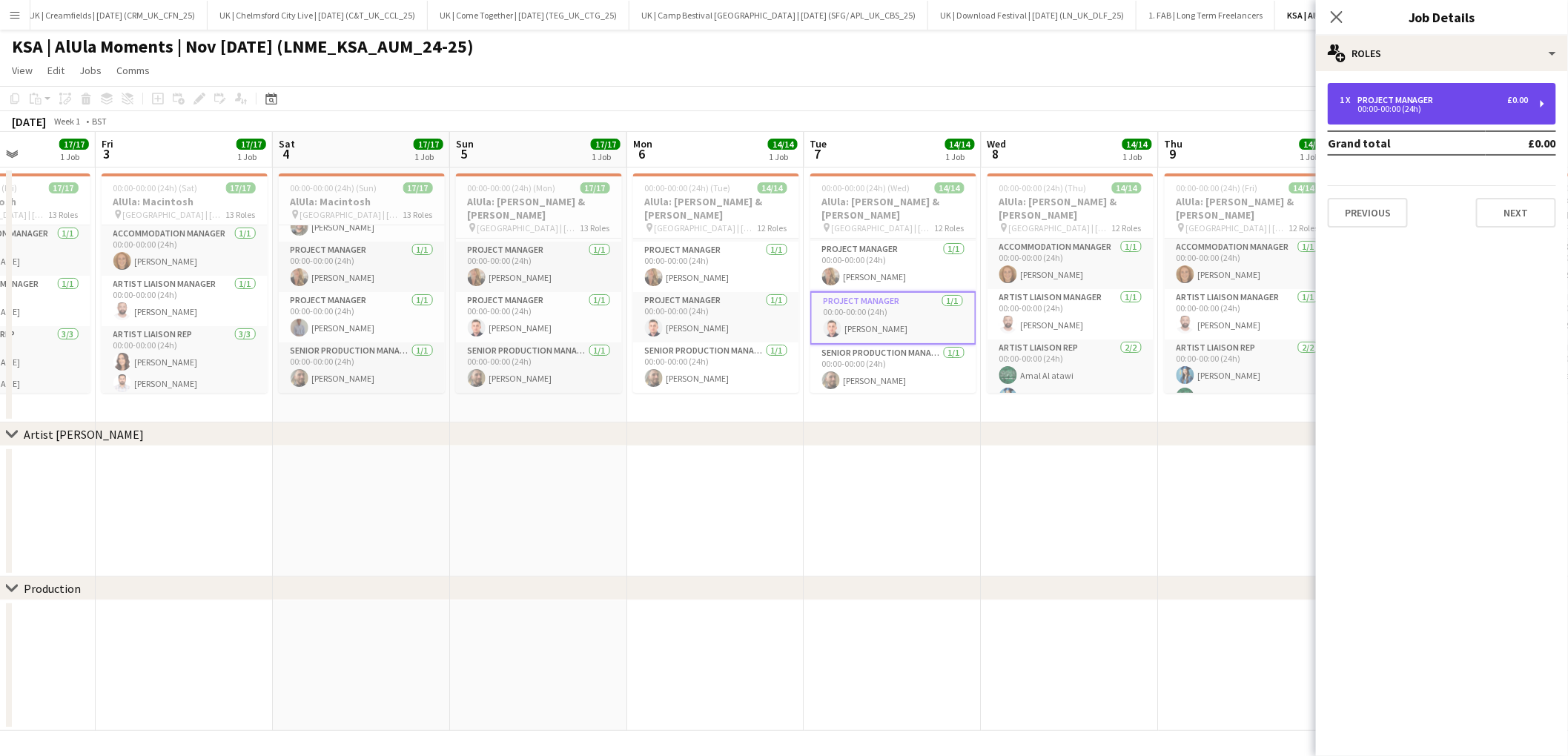
click at [1549, 104] on div "1 x Project Manager £0.00 00:00-00:00 (24h)" at bounding box center [1442, 104] width 229 height 42
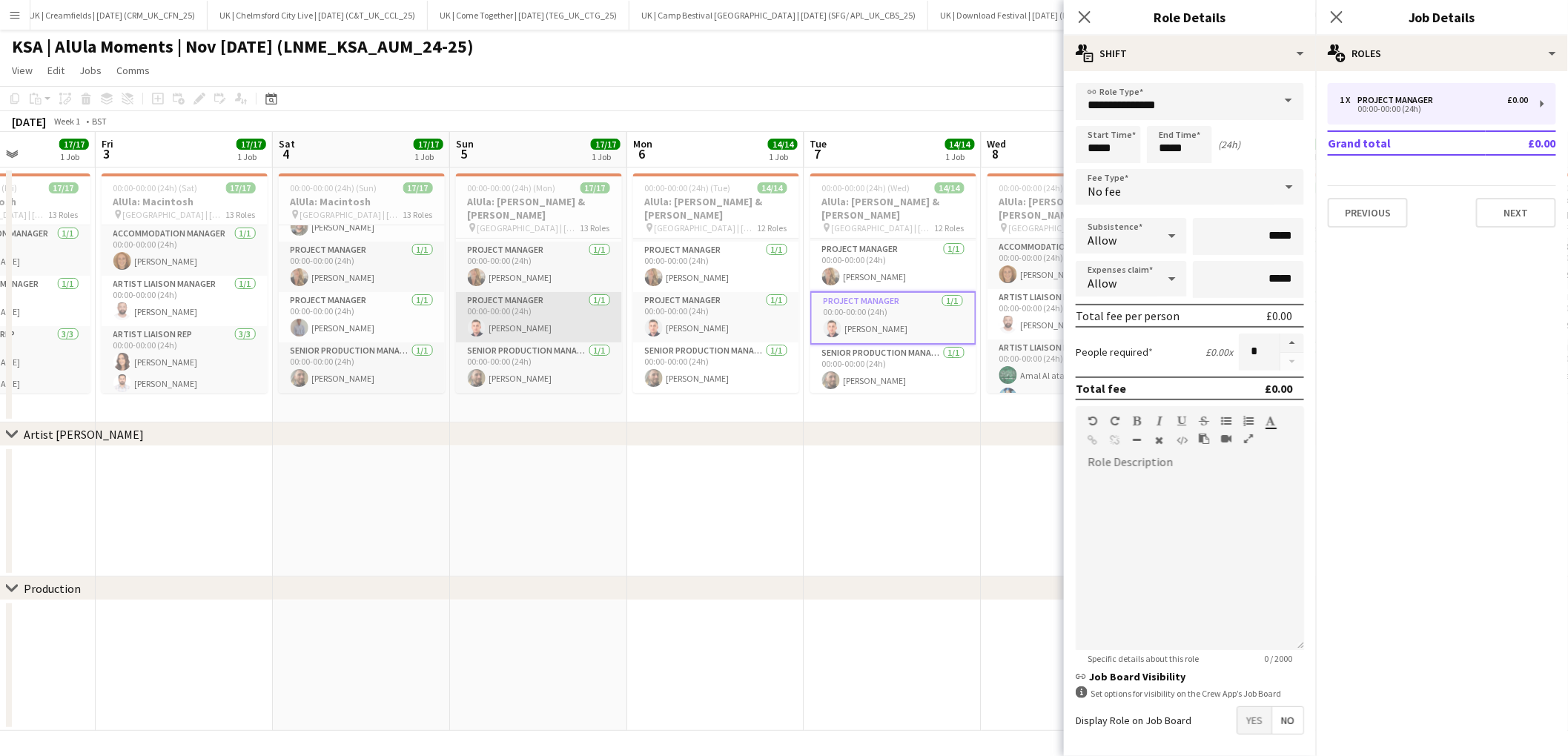
click at [567, 313] on app-card-role "Project Manager 1/1 00:00-00:00 (24h) Rory Kelly" at bounding box center [538, 317] width 166 height 50
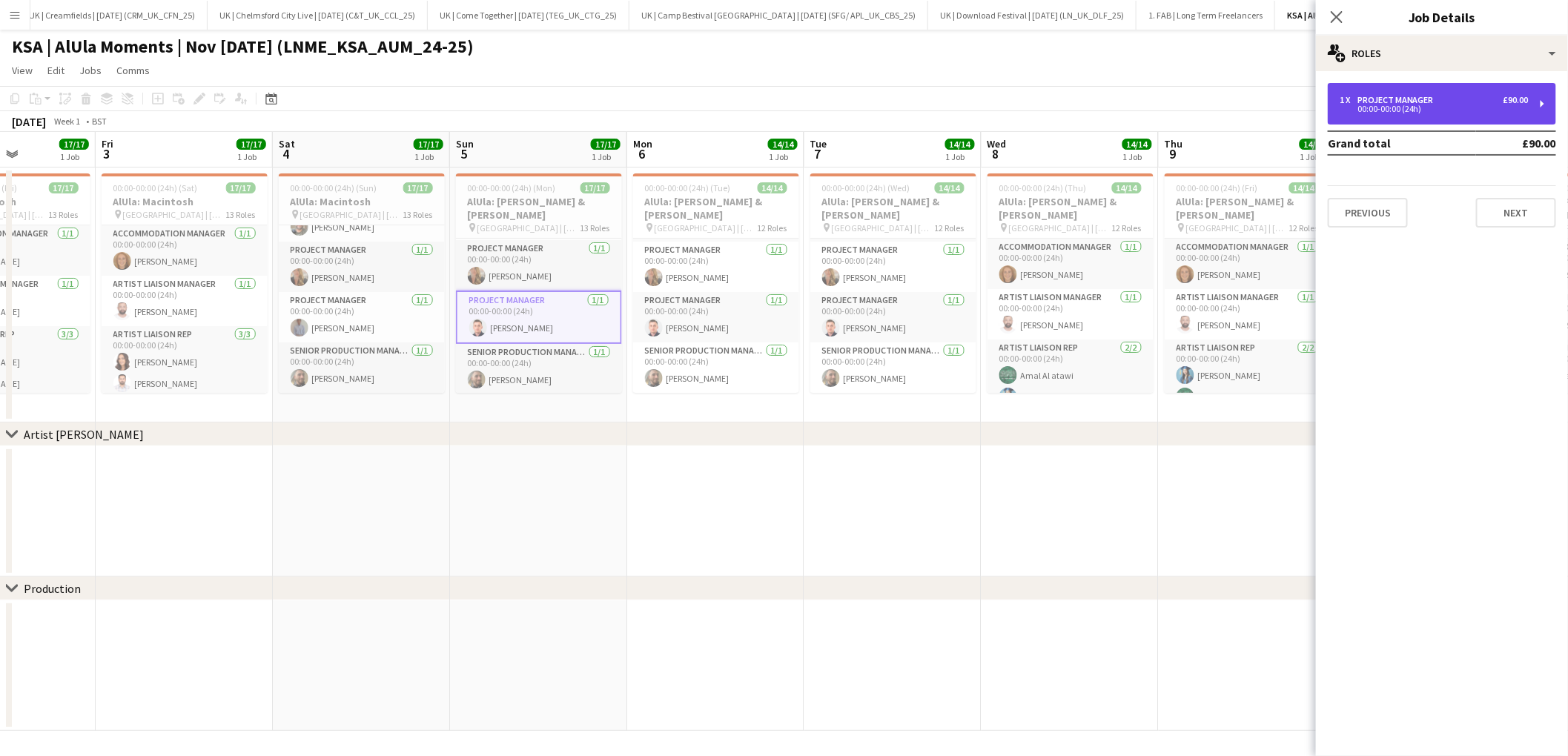
click at [1539, 110] on div "1 x Project Manager £90.00 00:00-00:00 (24h)" at bounding box center [1442, 104] width 229 height 42
